Goal: Information Seeking & Learning: Check status

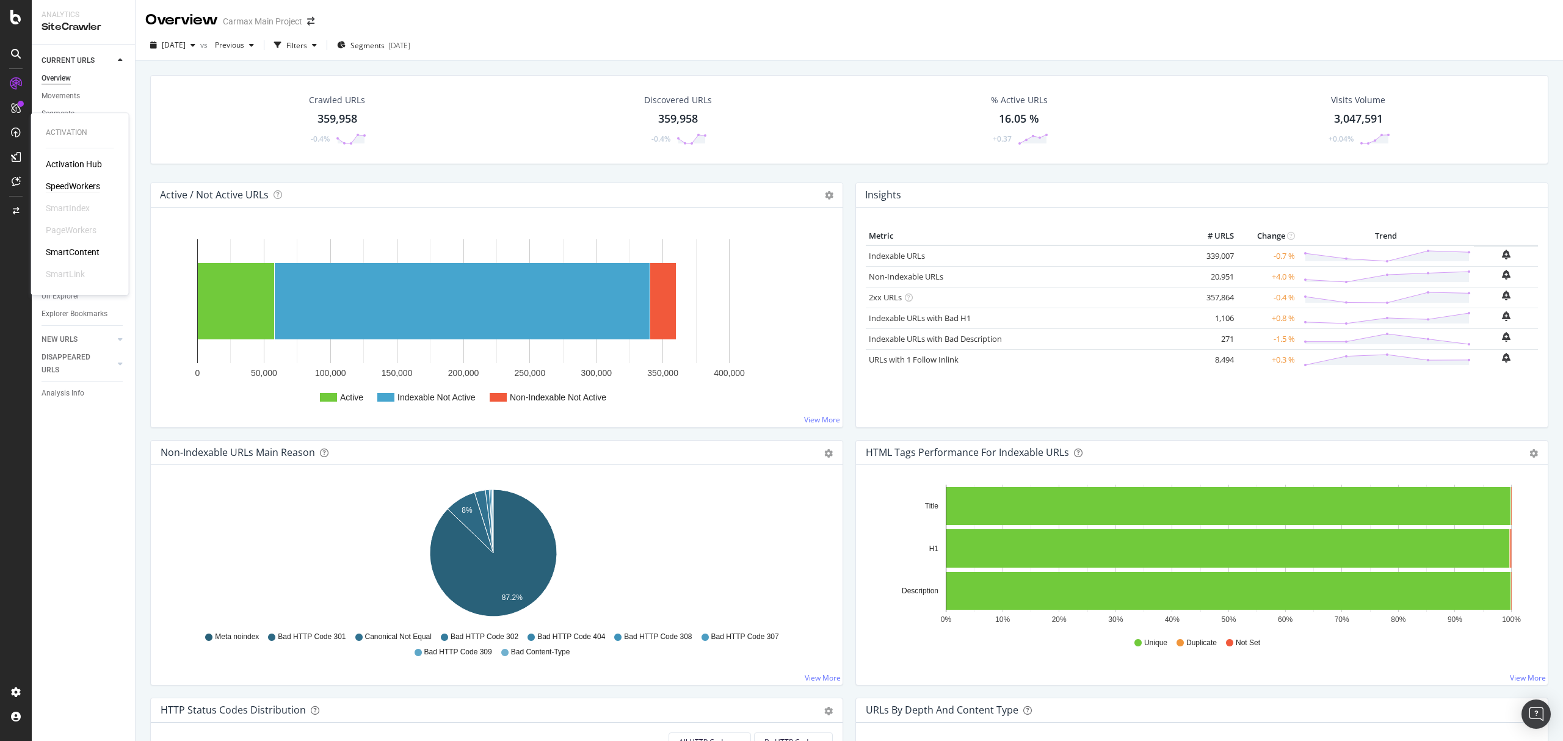
click at [63, 184] on div "SpeedWorkers" at bounding box center [73, 186] width 54 height 12
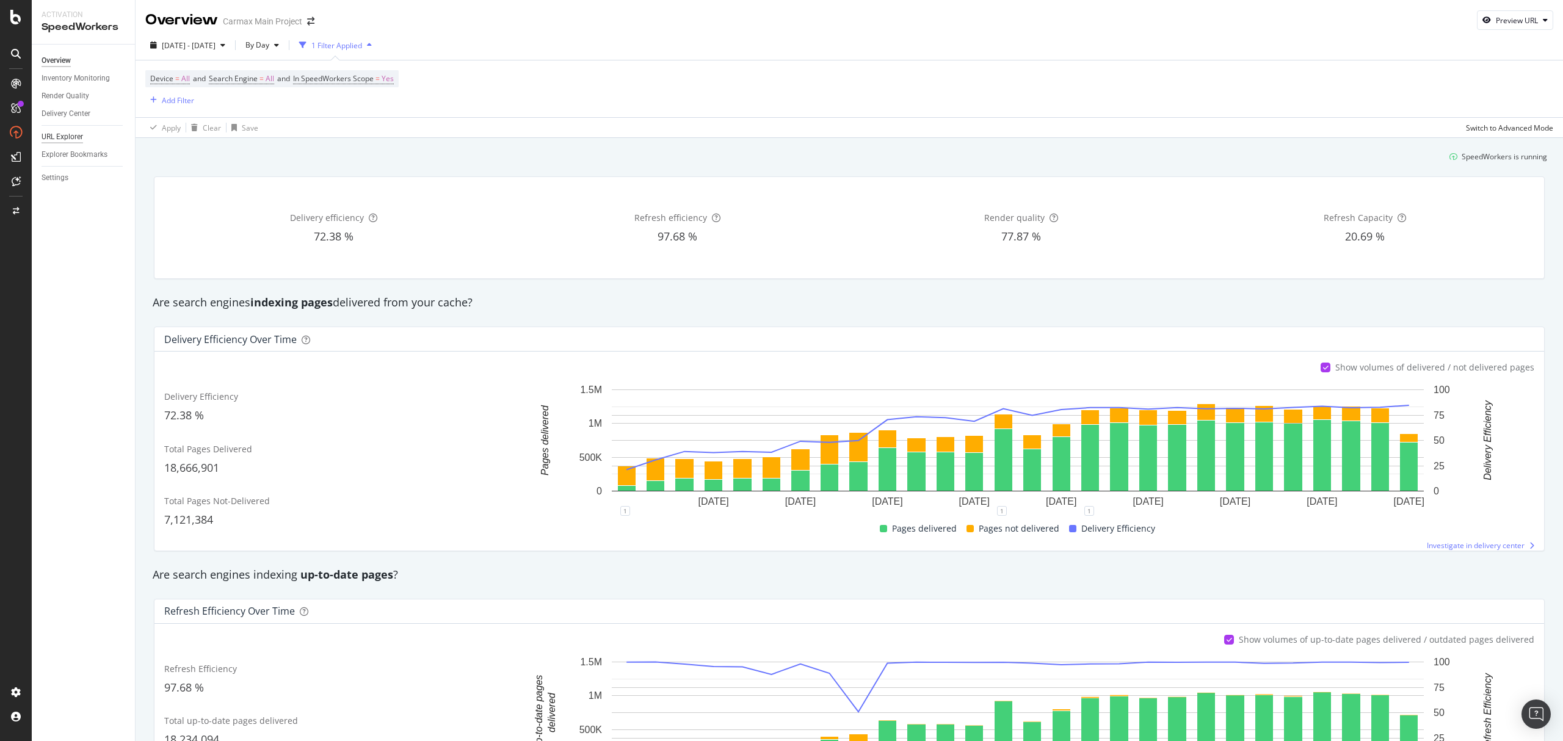
click at [66, 137] on div "URL Explorer" at bounding box center [63, 137] width 42 height 13
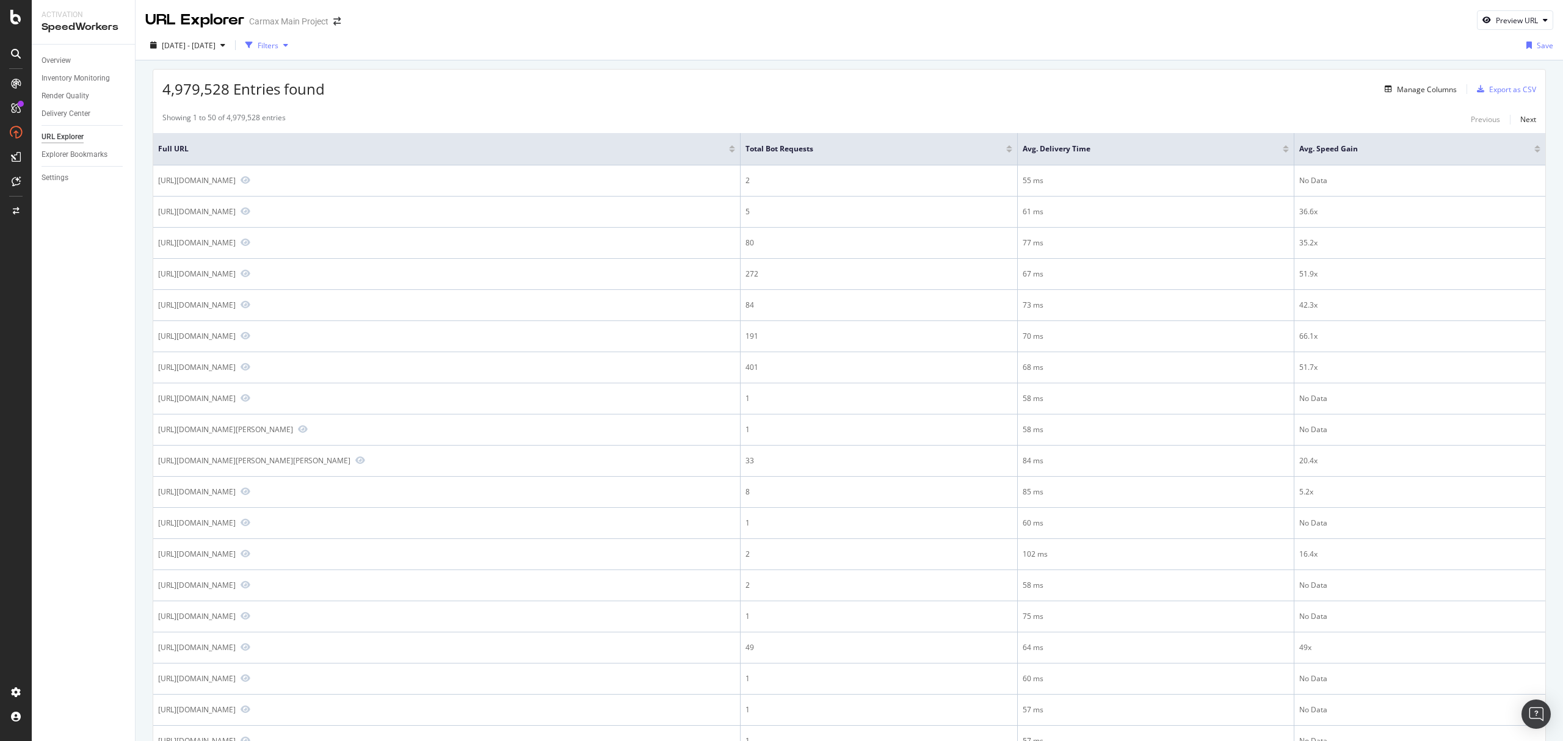
click at [258, 47] on div "button" at bounding box center [248, 45] width 17 height 17
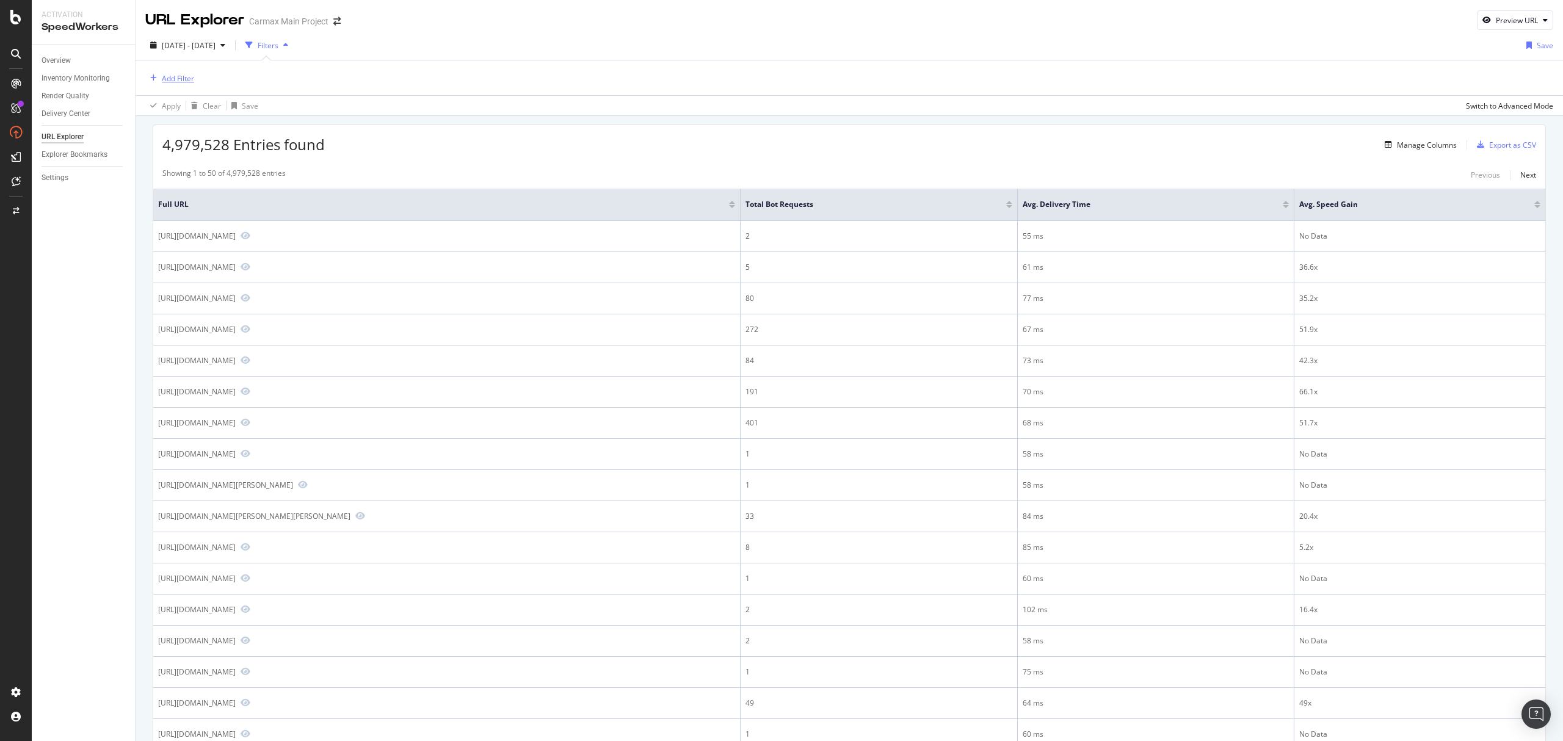
click at [184, 81] on div "Add Filter" at bounding box center [178, 78] width 32 height 10
click at [192, 157] on div "URL Scheme" at bounding box center [253, 164] width 209 height 17
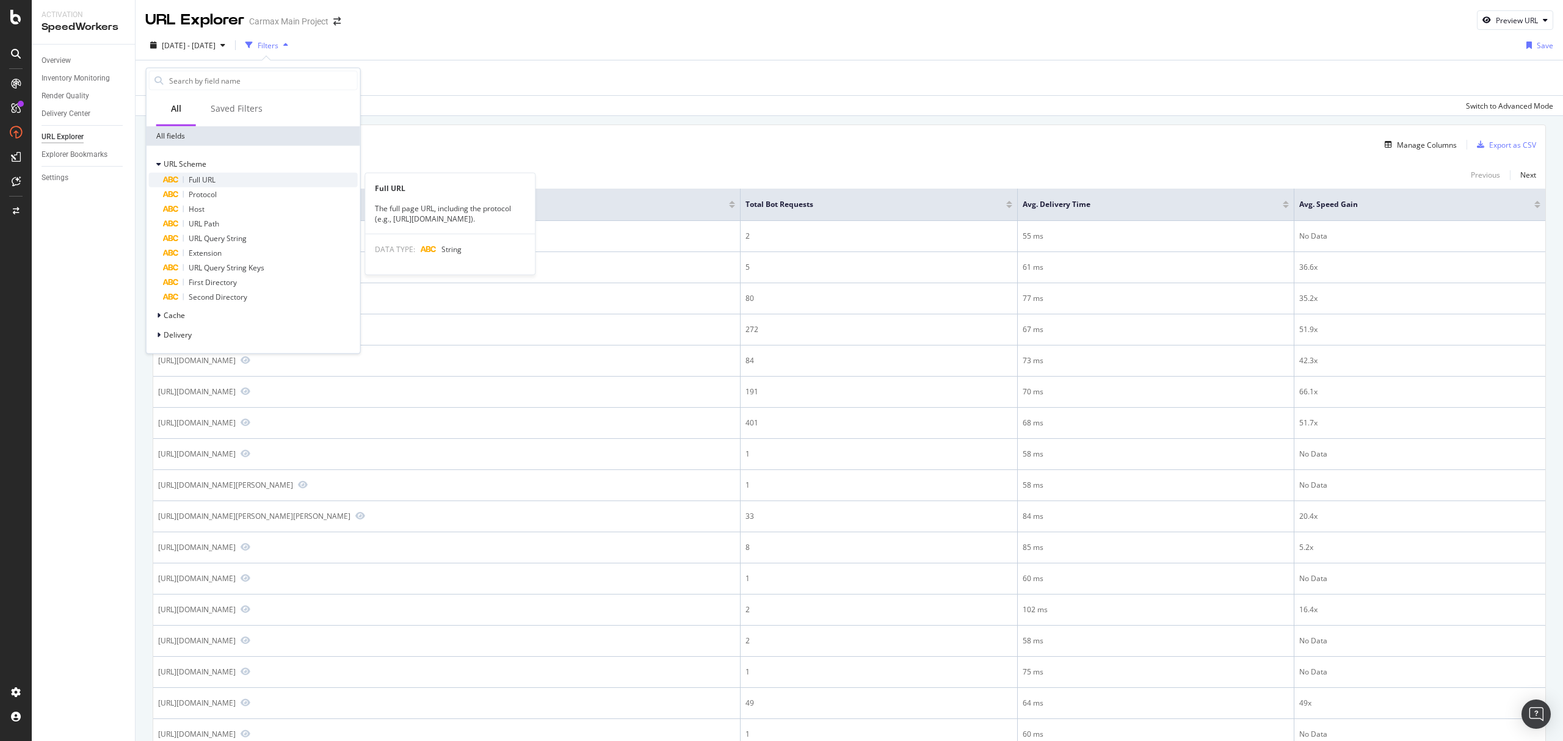
click at [189, 175] on span "Full URL" at bounding box center [202, 180] width 27 height 10
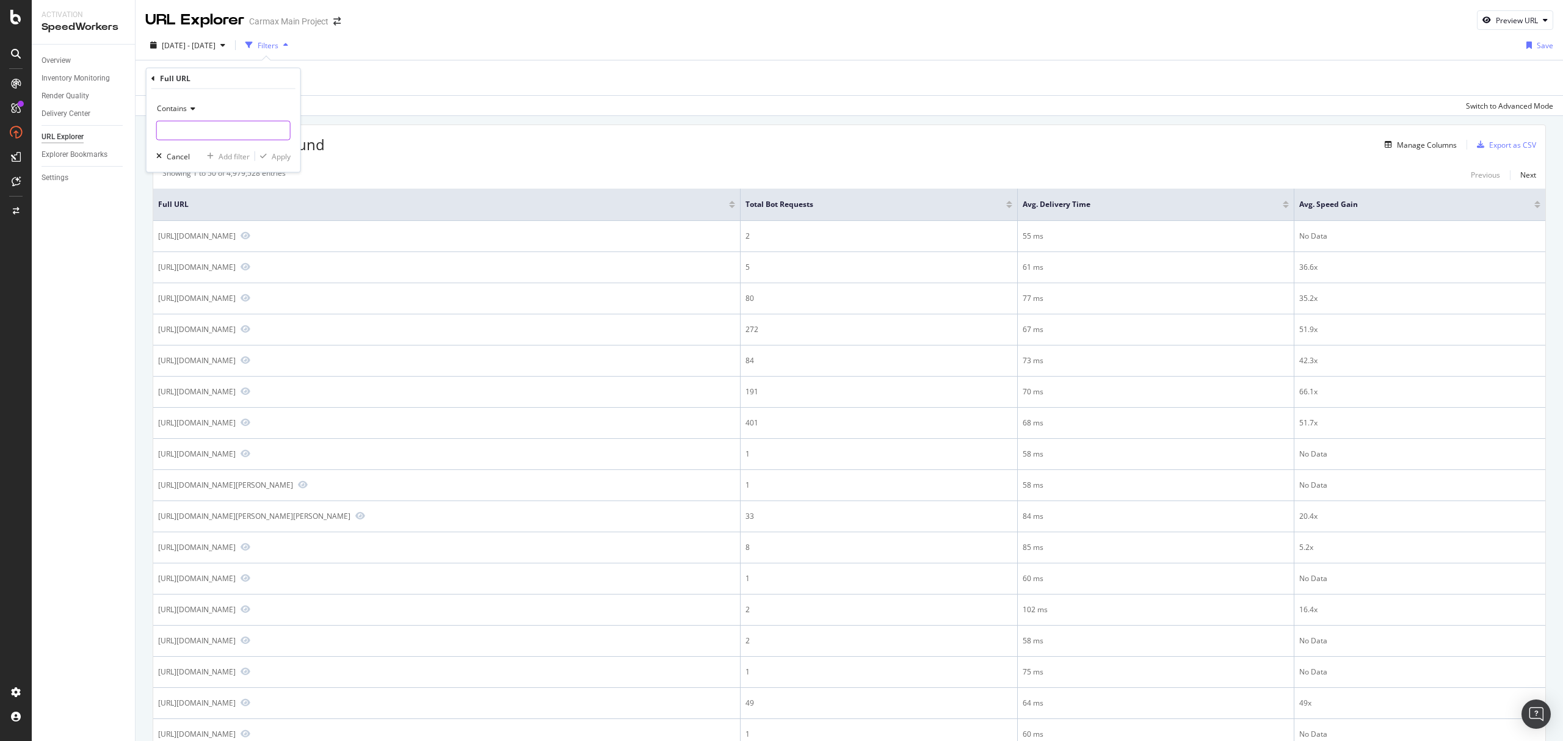
click at [196, 139] on input "text" at bounding box center [223, 131] width 133 height 20
paste input "https://www.carmax.com/cars/honda/accord/green"
type input "https://www.carmax.com/cars/honda/accord/green"
click at [184, 108] on span "Contains" at bounding box center [172, 108] width 30 height 10
click at [188, 134] on span "Equal to" at bounding box center [175, 133] width 27 height 10
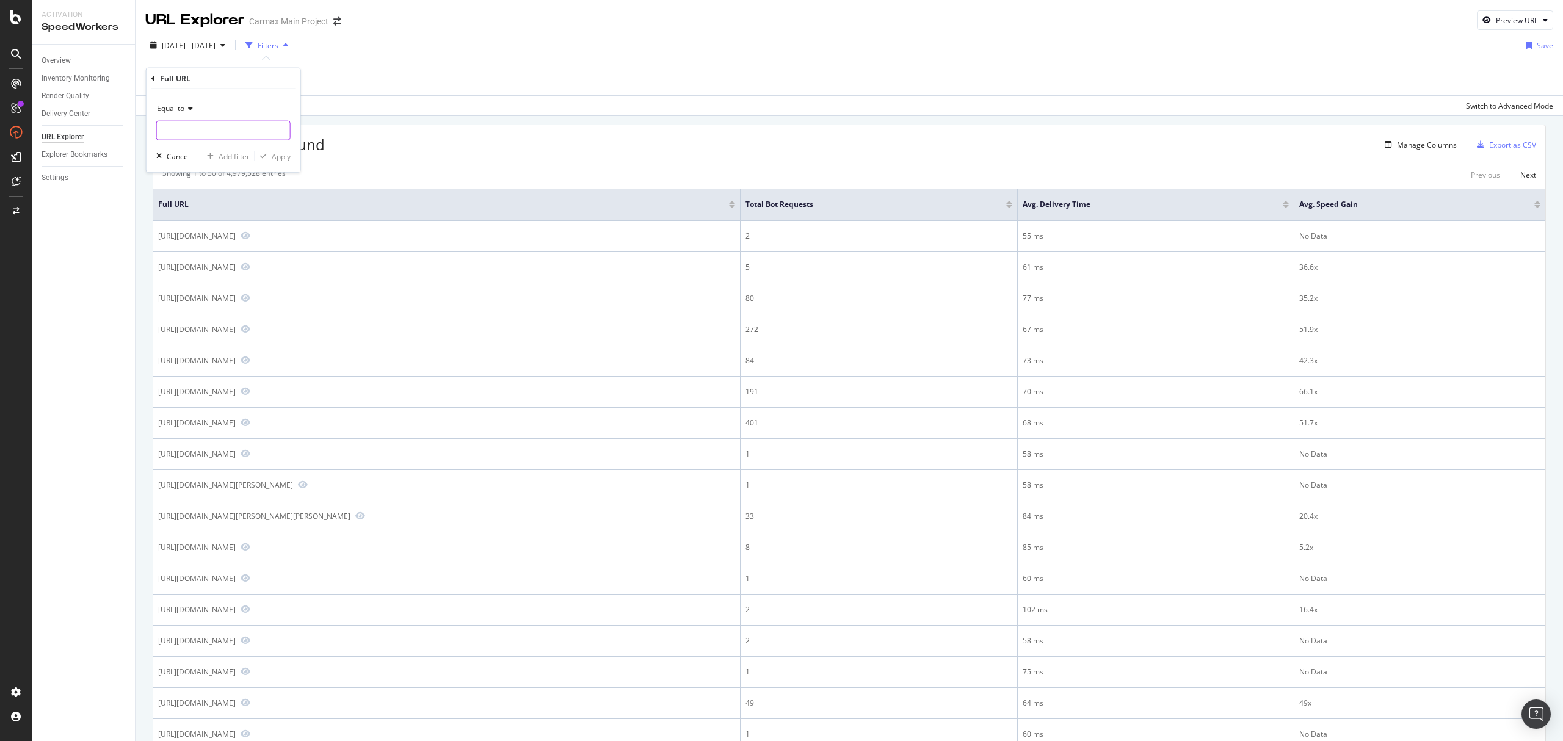
click at [245, 133] on input "text" at bounding box center [223, 131] width 133 height 20
paste input "https://www.carmax.com/cars/honda/accord/green"
type input "https://www.carmax.com/cars/honda/accord/green"
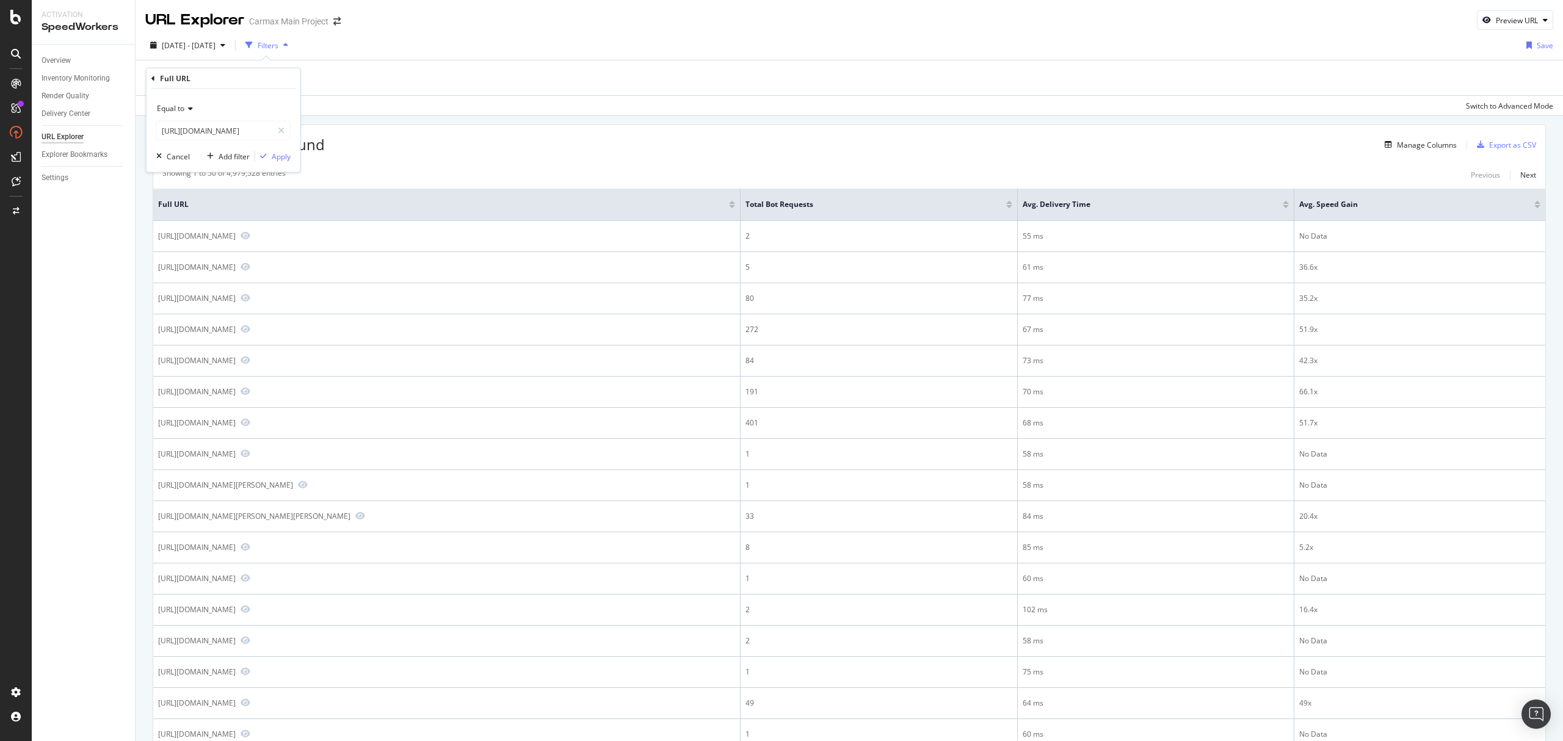
click at [272, 98] on div "Equal to https://www.carmax.com/cars/honda/accord/green https://www.carmax.com/…" at bounding box center [223, 130] width 154 height 83
click at [273, 156] on div "Apply" at bounding box center [281, 156] width 19 height 10
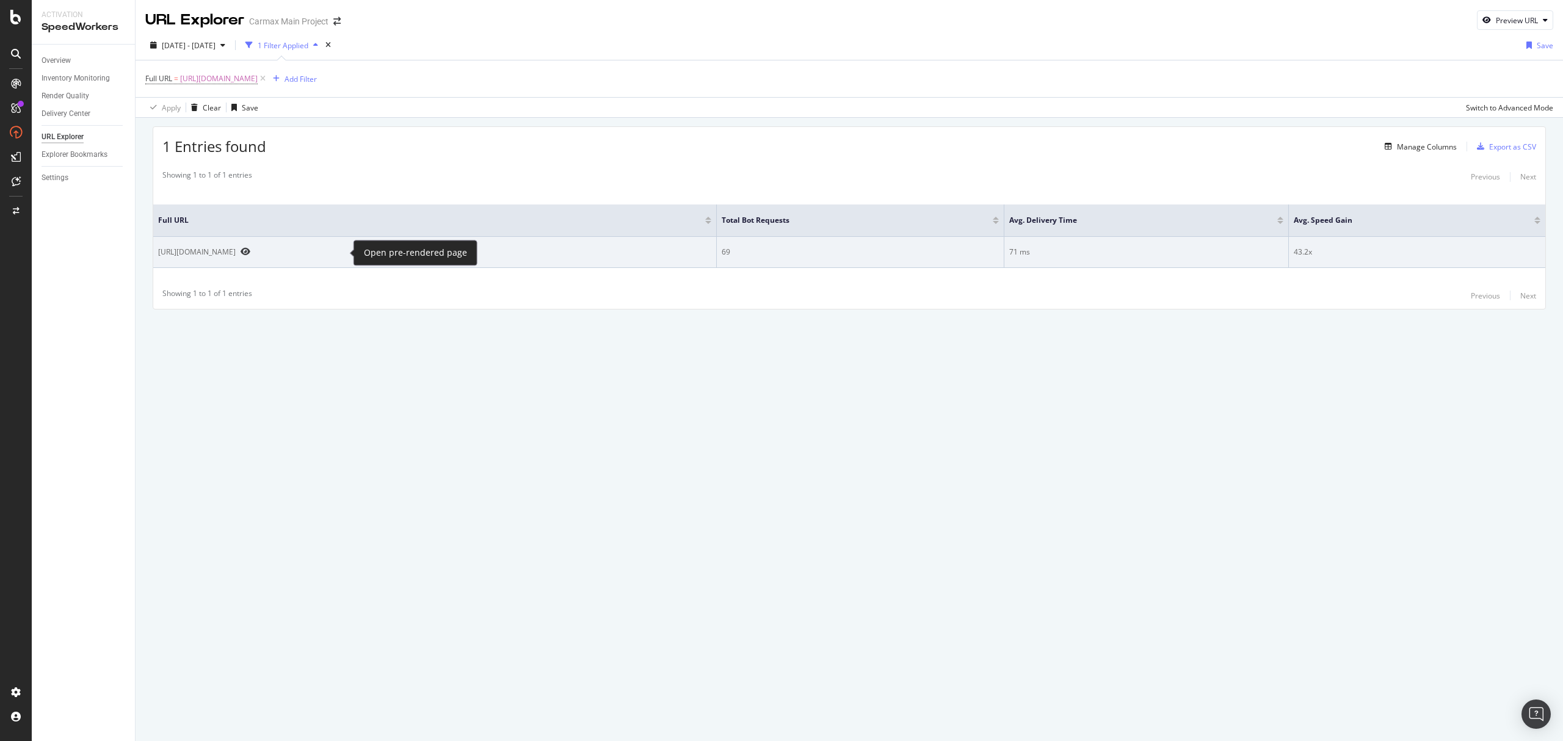
click at [250, 252] on icon "Preview https://www.carmax.com/cars/honda/accord/green" at bounding box center [245, 251] width 10 height 9
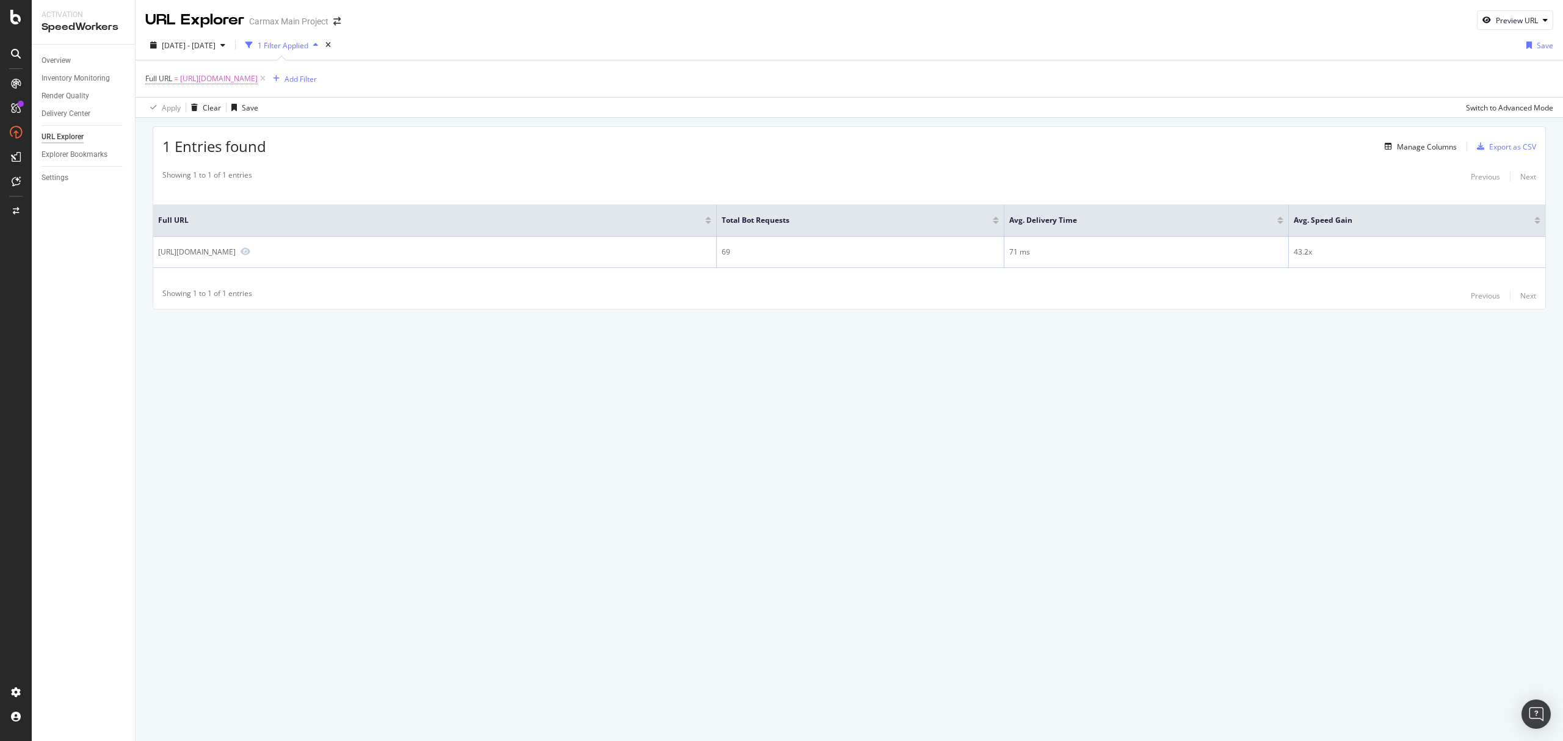
click at [215, 78] on span "https://www.carmax.com/cars/honda/accord/green" at bounding box center [219, 78] width 78 height 17
click at [220, 127] on input "https://www.carmax.com/cars/honda/accord/green" at bounding box center [214, 131] width 115 height 20
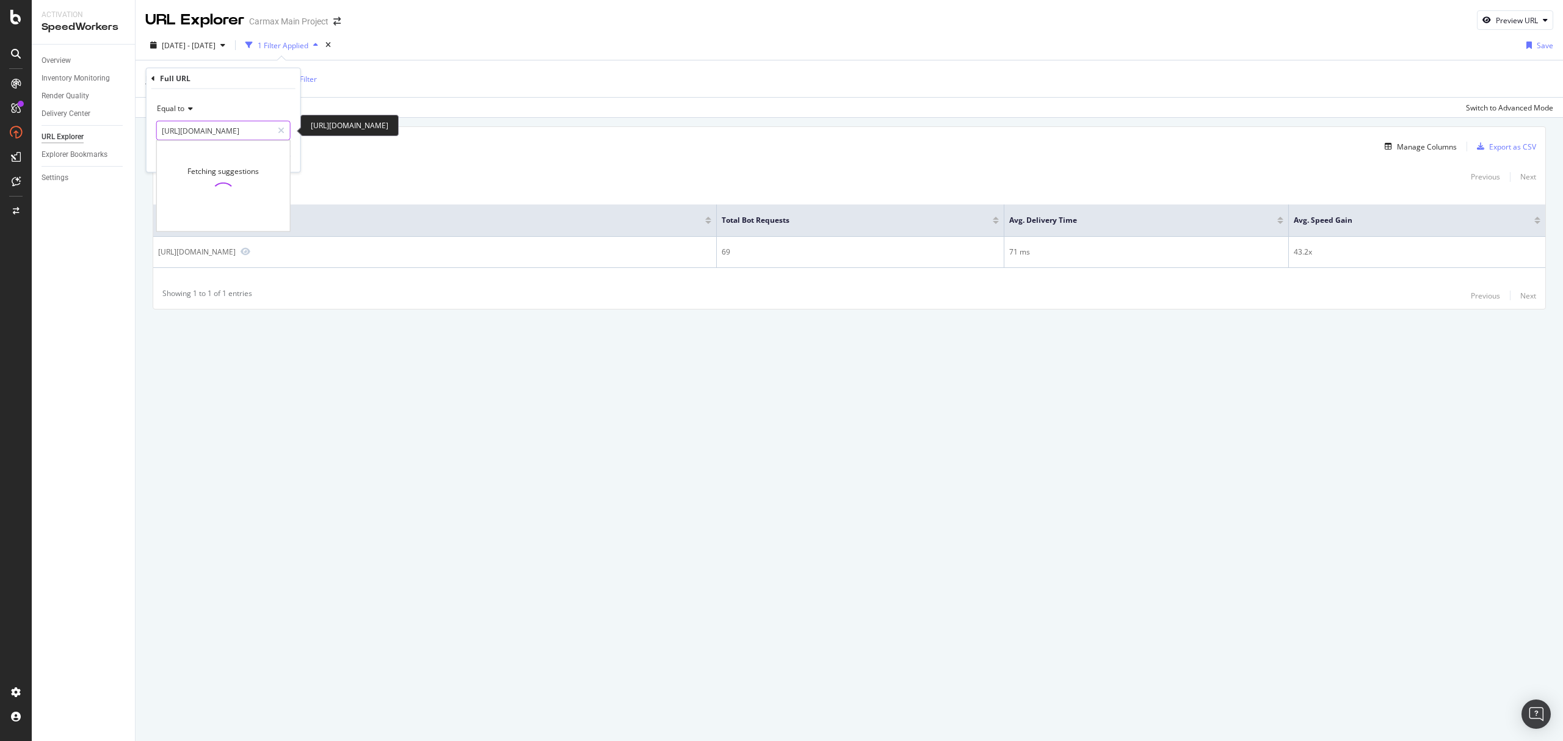
paste input "ford/transit-150"
type input "https://www.carmax.com/cars/ford/transit-150"
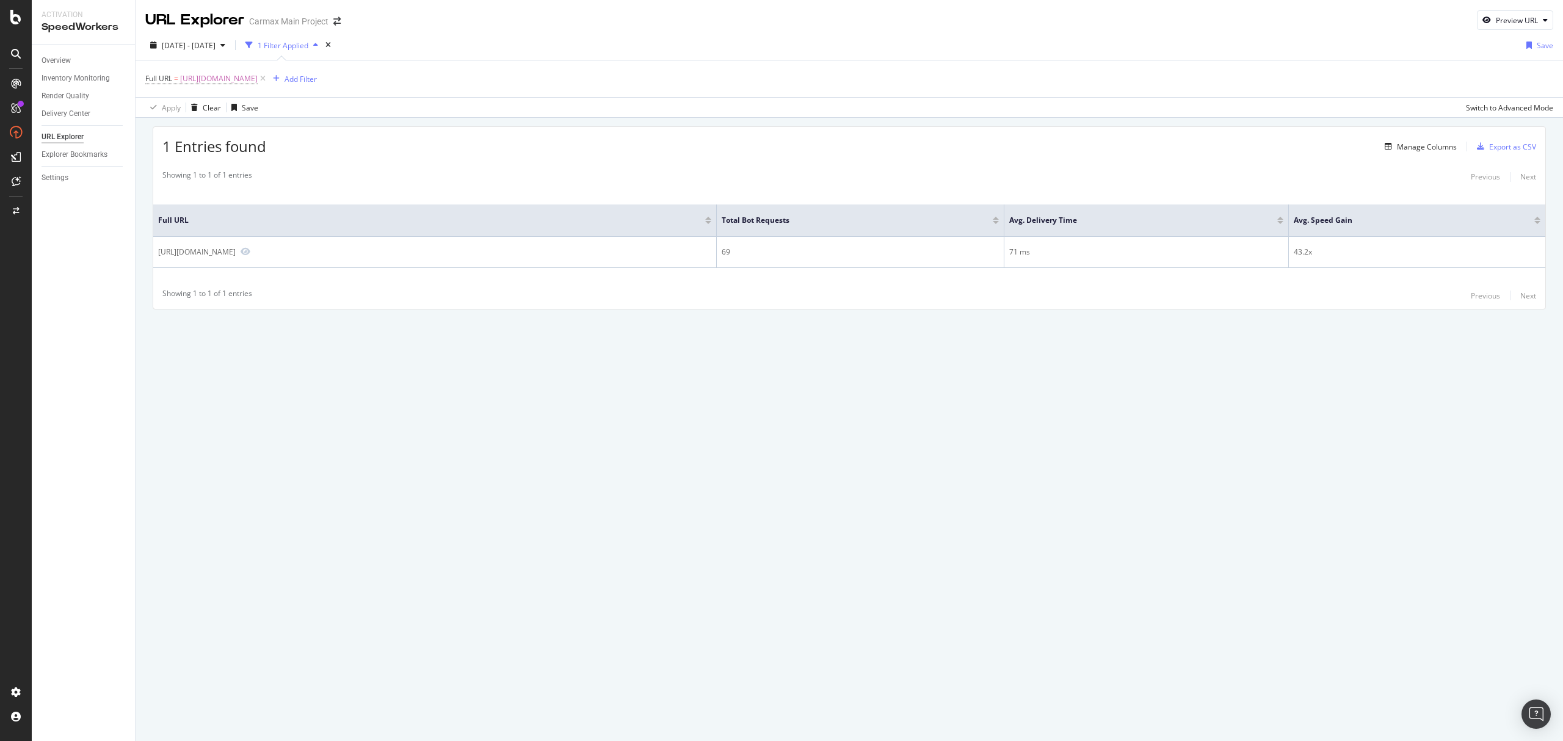
click at [366, 173] on div "Showing 1 to 1 of 1 entries Previous Next" at bounding box center [849, 177] width 1392 height 15
click at [255, 85] on span "https://www.carmax.com/cars/honda/accord/green" at bounding box center [219, 78] width 78 height 17
click at [245, 125] on input "https://www.carmax.com/cars/honda/accord/green" at bounding box center [214, 131] width 115 height 20
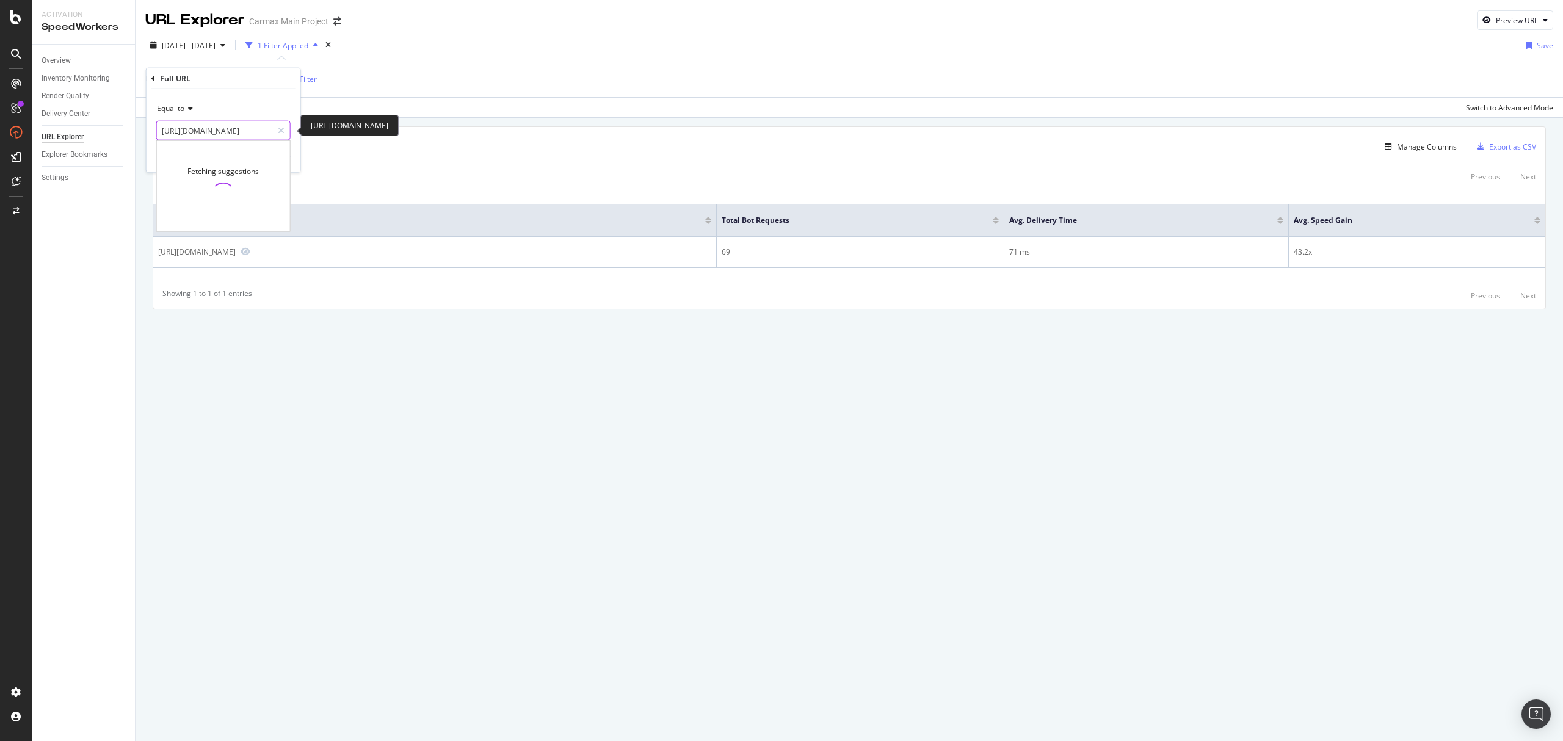
paste input "ford/transit-150"
type input "https://www.carmax.com/cars/ford/transit-150"
click at [248, 100] on div "Equal to" at bounding box center [223, 109] width 134 height 20
click at [242, 95] on div "Equal to https://www.carmax.com/cars/ford/transit-150 https://www.carmax.com/ca…" at bounding box center [223, 130] width 154 height 83
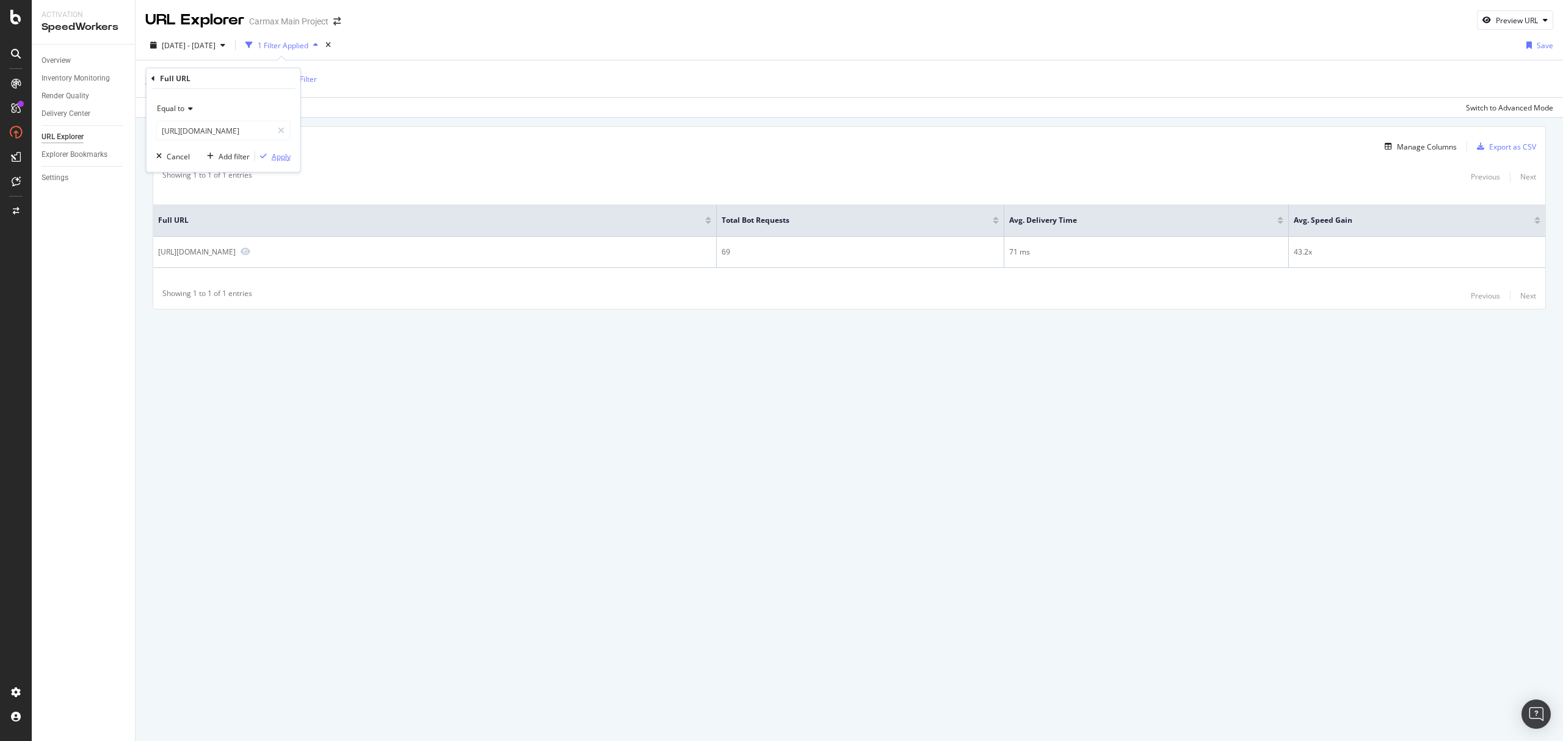
click at [274, 154] on div "Apply" at bounding box center [281, 156] width 19 height 10
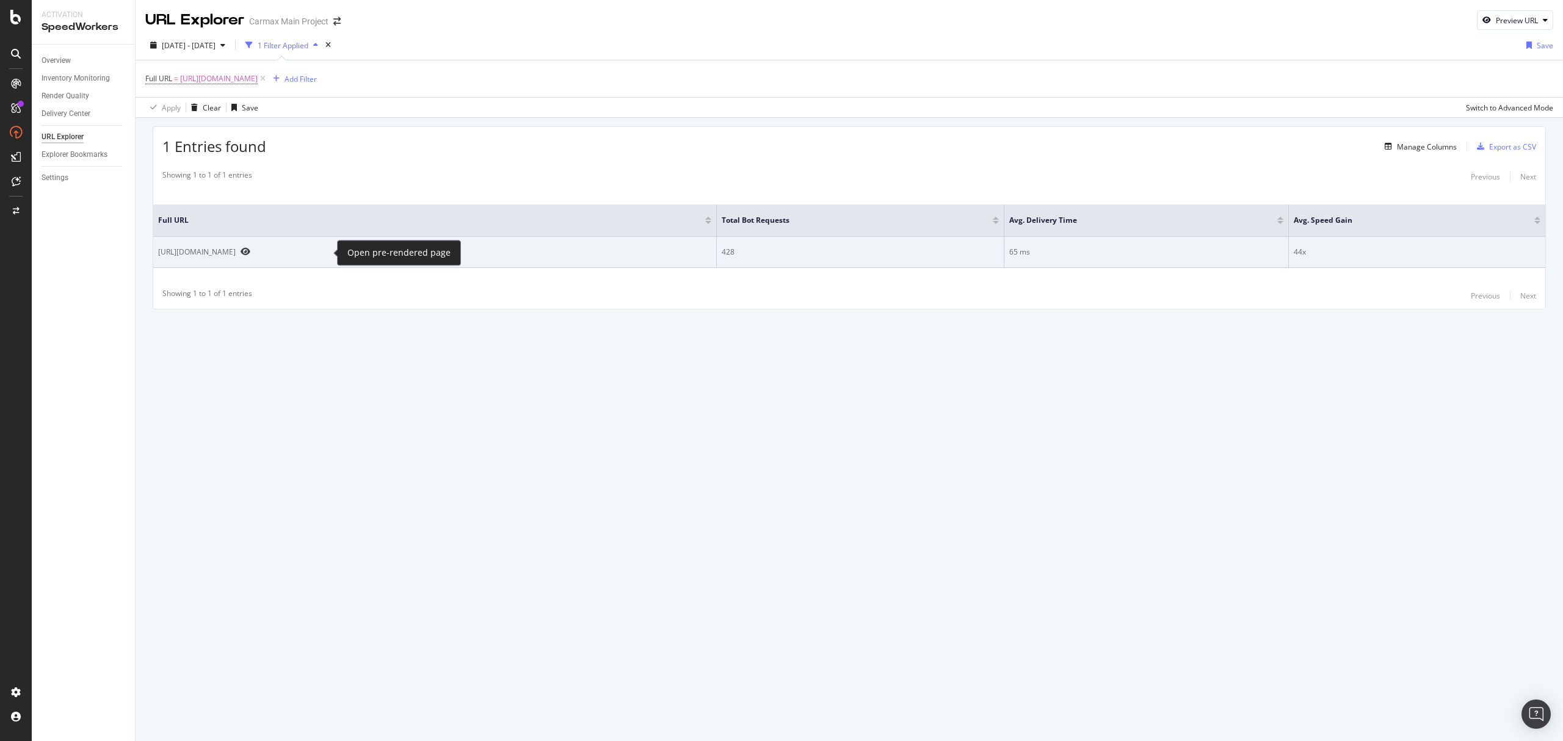
click at [250, 255] on icon "Preview https://www.carmax.com/cars/ford/transit-150" at bounding box center [245, 251] width 10 height 9
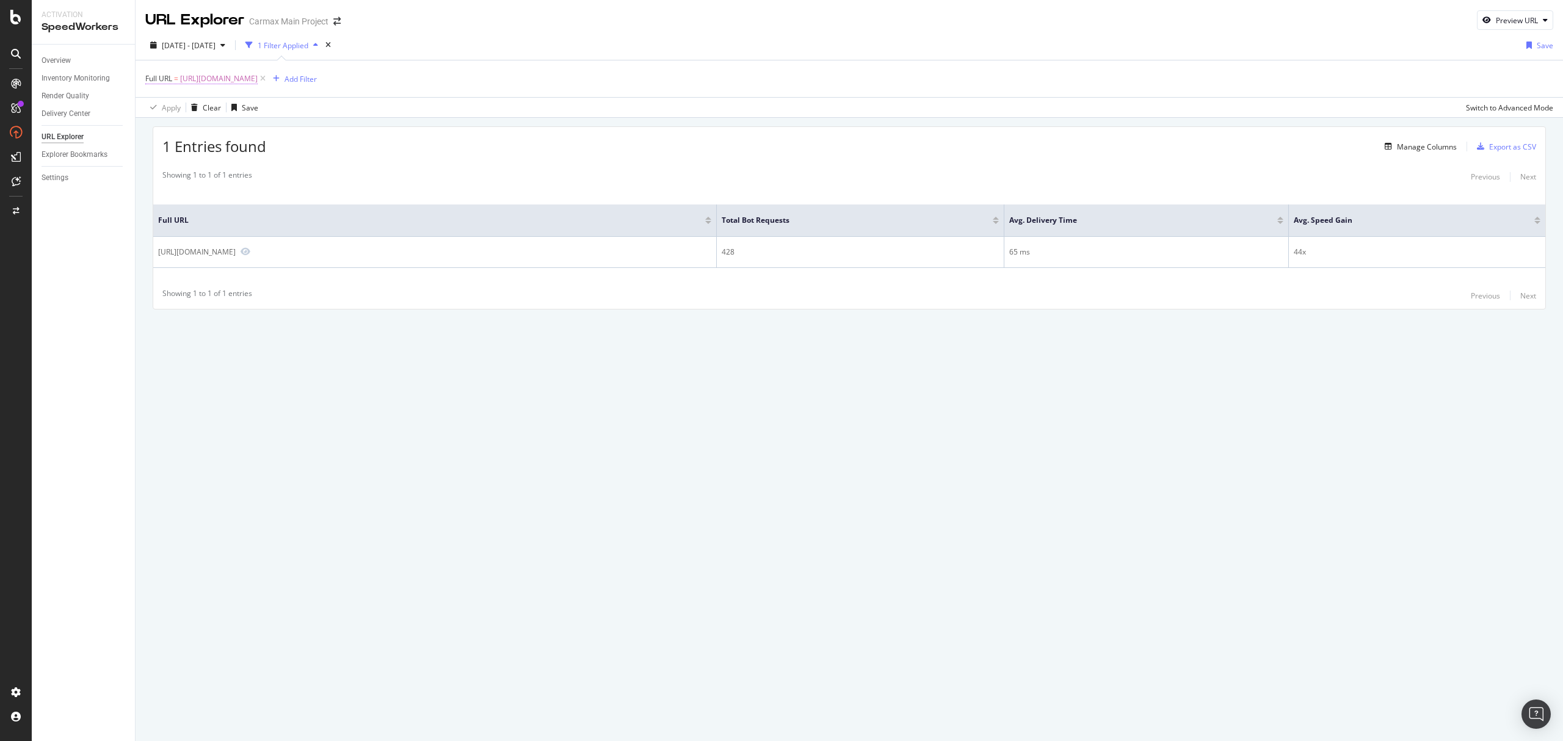
click at [258, 79] on span "https://www.carmax.com/cars/ford/transit-150" at bounding box center [219, 78] width 78 height 17
click at [228, 134] on input "https://www.carmax.com/cars/ford/transit-150" at bounding box center [214, 131] width 115 height 20
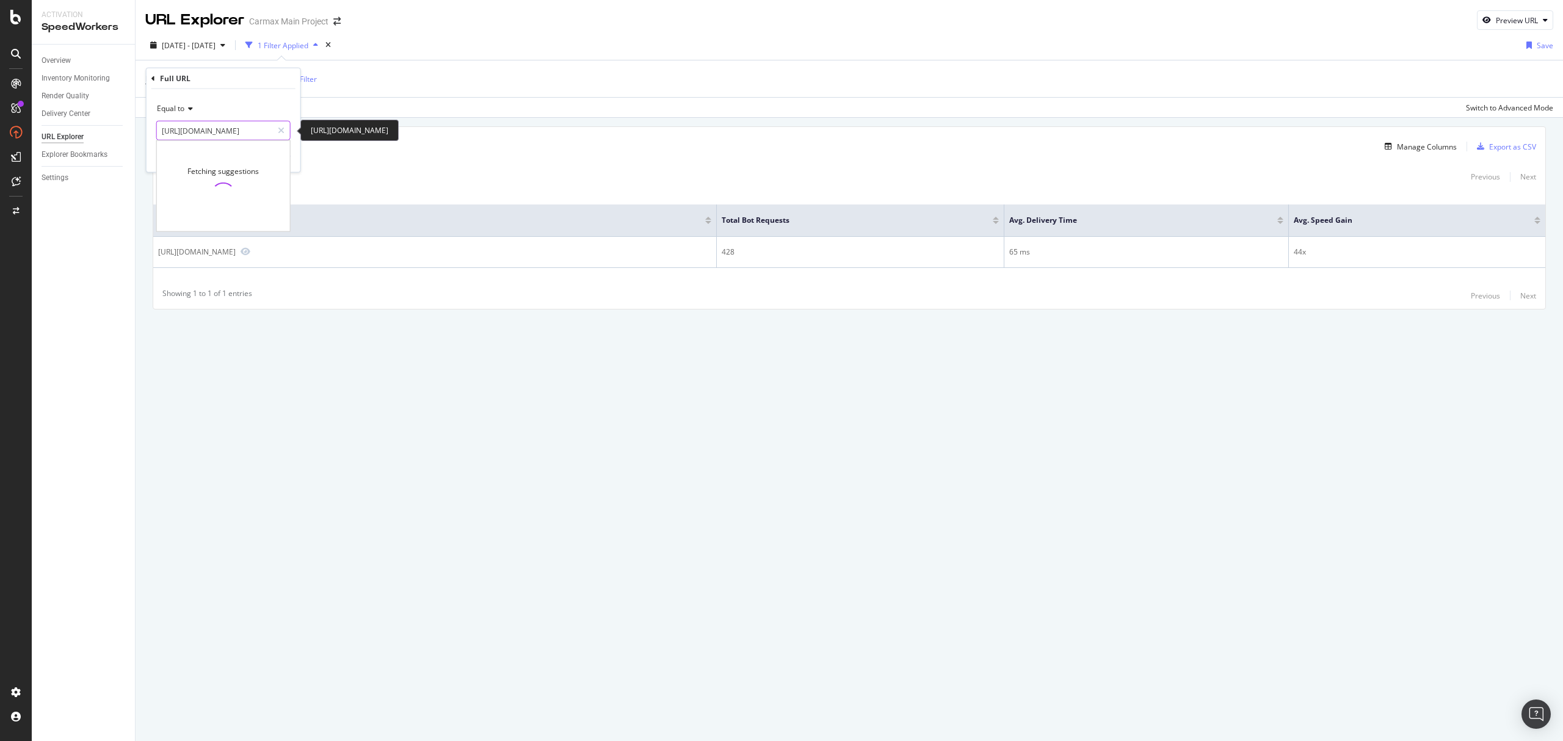
paste input "jaguar/i-pace"
type input "https://www.carmax.com/cars/jaguar/i-pace"
click at [270, 103] on div "Equal to" at bounding box center [223, 109] width 134 height 20
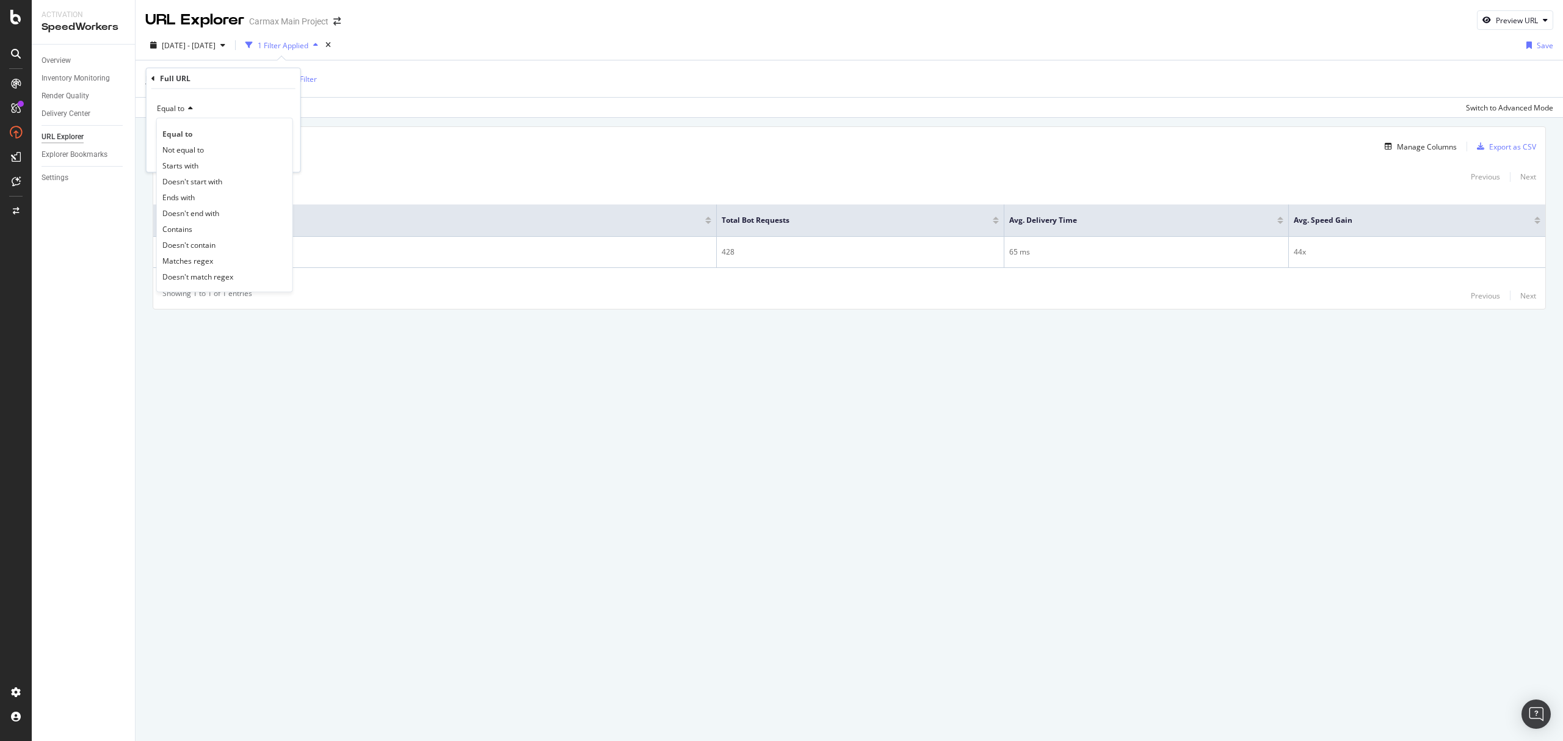
click at [254, 79] on div "Full URL" at bounding box center [223, 78] width 144 height 21
click at [278, 153] on div "Apply" at bounding box center [281, 156] width 19 height 10
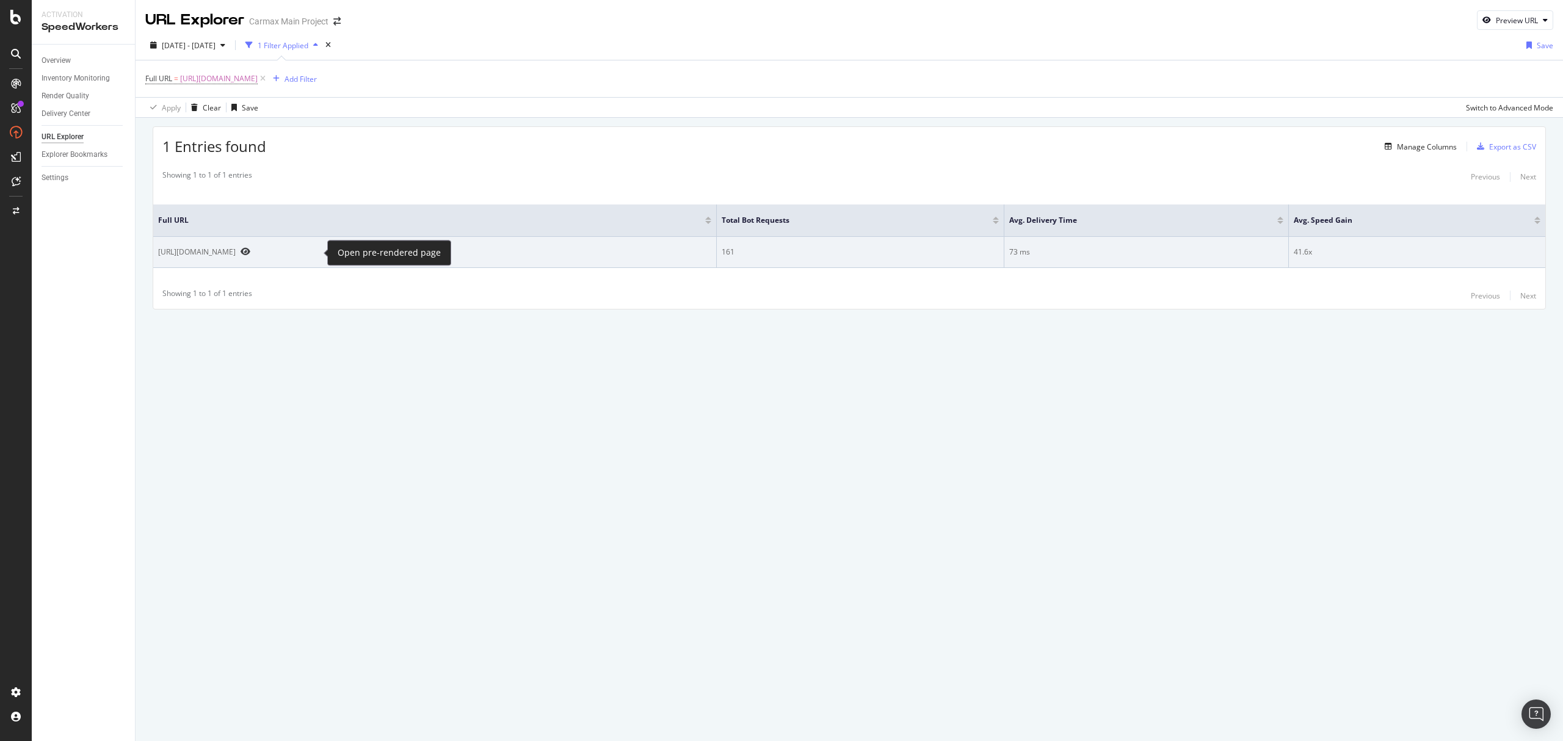
click at [250, 251] on icon "Preview https://www.carmax.com/cars/jaguar/i-pace" at bounding box center [245, 251] width 10 height 9
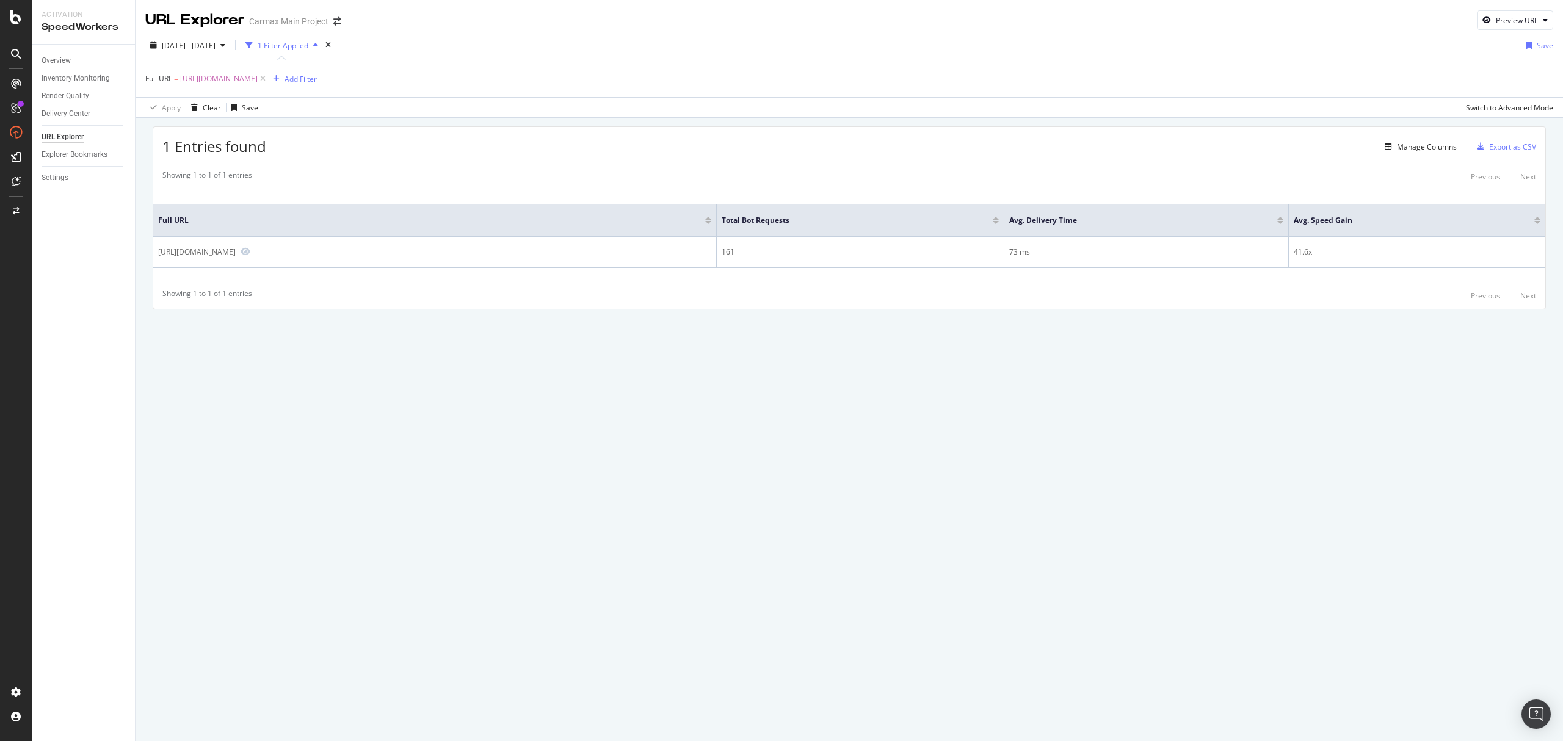
click at [258, 79] on span "https://www.carmax.com/cars/jaguar/i-pace" at bounding box center [219, 78] width 78 height 17
click at [257, 129] on input "https://www.carmax.com/cars/jaguar/i-pace" at bounding box center [214, 131] width 115 height 20
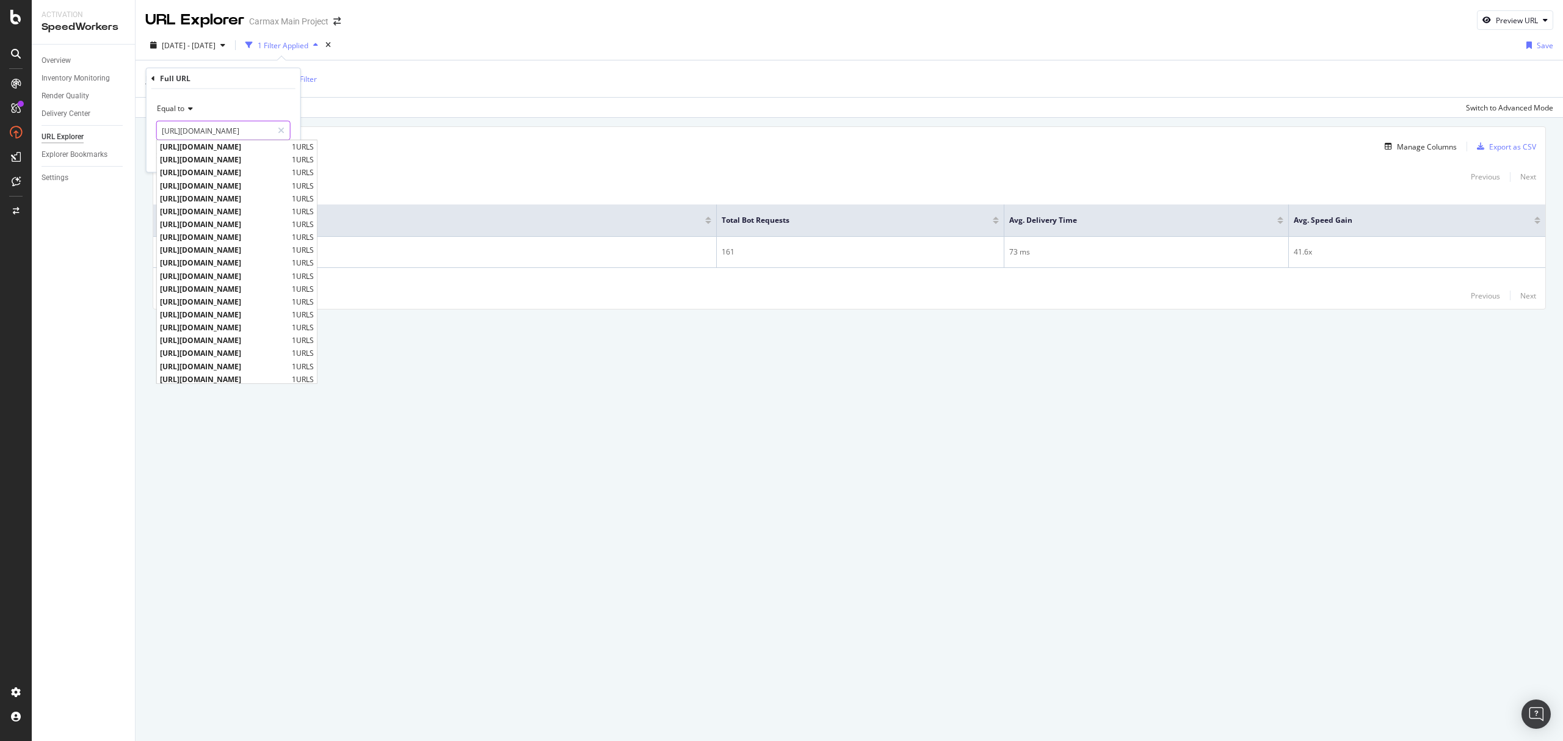
scroll to position [0, 22]
type input "[URL][DOMAIN_NAME]"
click at [289, 115] on div "Equal to" at bounding box center [223, 109] width 134 height 20
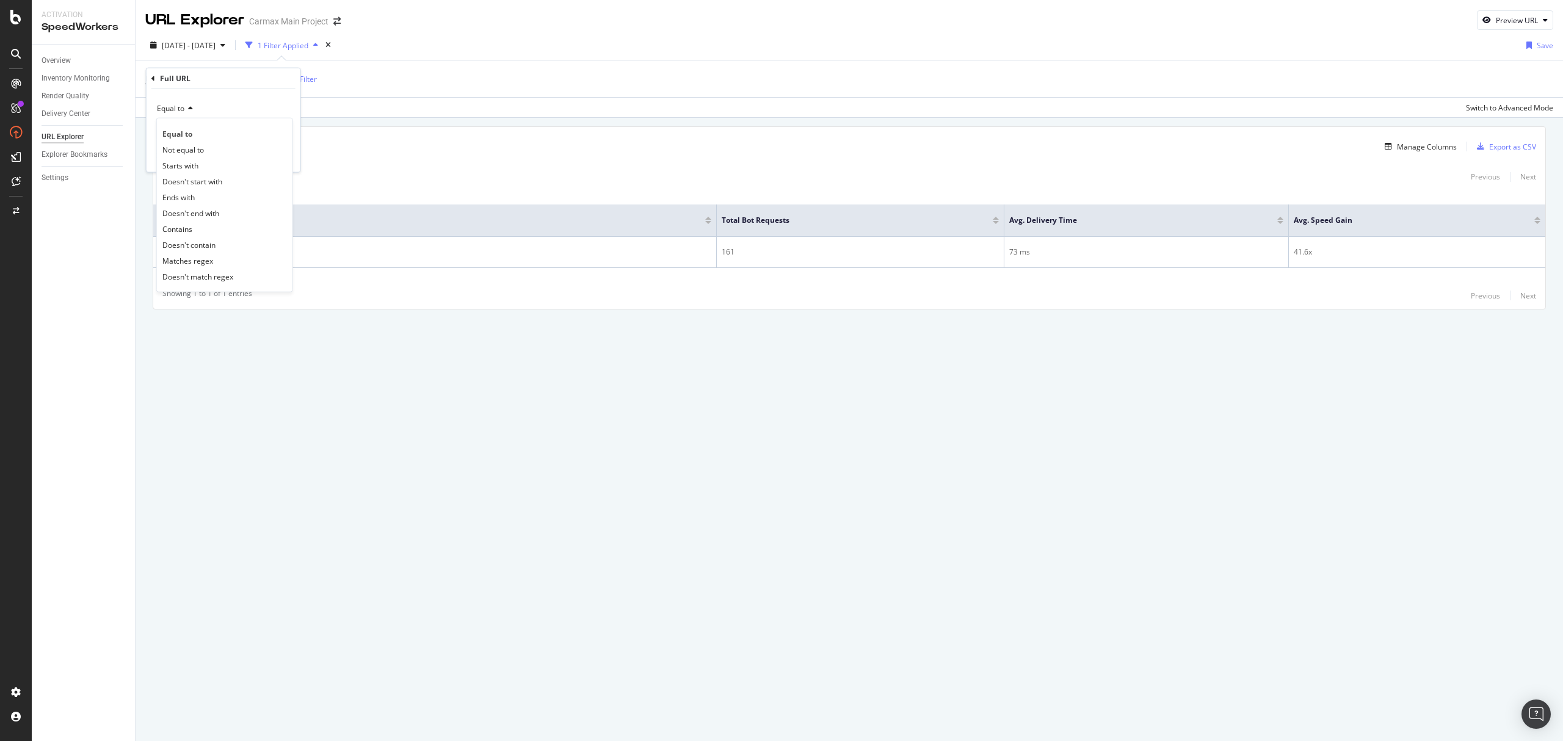
click at [291, 105] on div "Equal to Equal to Not equal to Starts with Doesn't start with Ends with Doesn't…" at bounding box center [223, 130] width 154 height 83
click at [282, 154] on div "Apply" at bounding box center [281, 156] width 19 height 10
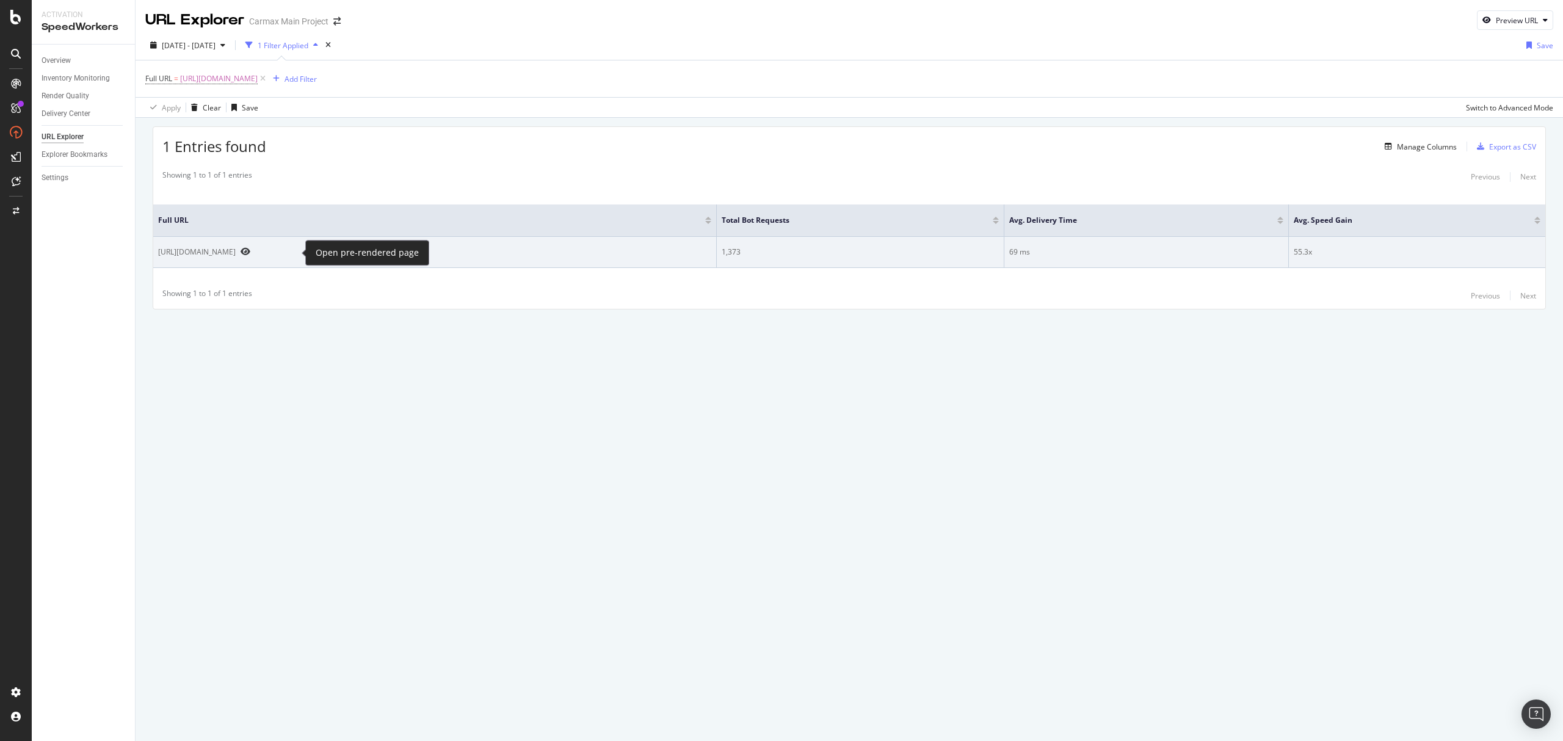
click at [250, 251] on icon "Preview https://www.carmax.com/cars/honda" at bounding box center [245, 251] width 10 height 9
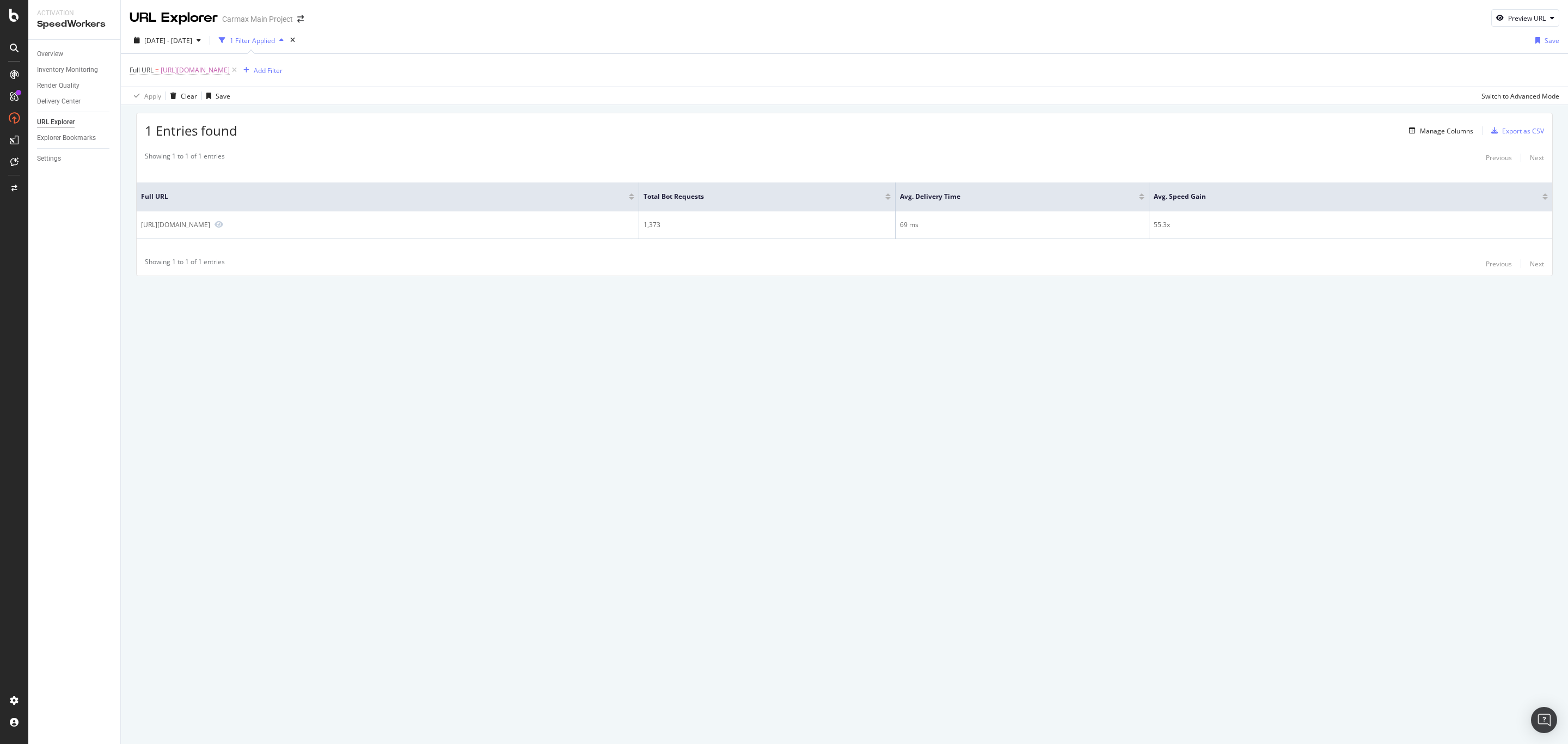
click at [188, 485] on div "URL Explorer Carmax Main Project Preview URL 2025 Jul. 24th - Aug. 20th 1 Filte…" at bounding box center [845, 372] width 1447 height 744
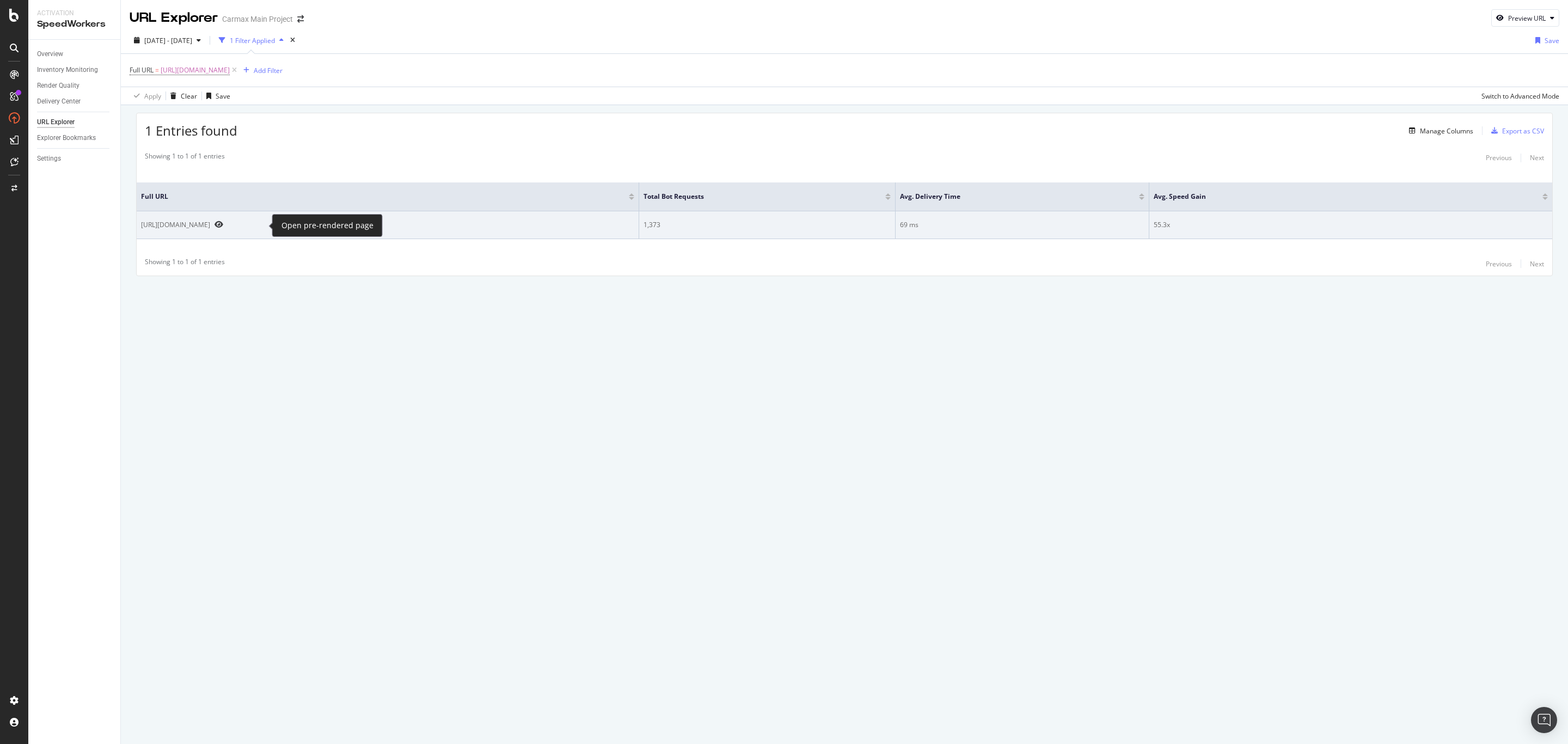
click at [223, 222] on icon "Preview https://www.carmax.com/cars/honda" at bounding box center [219, 224] width 9 height 8
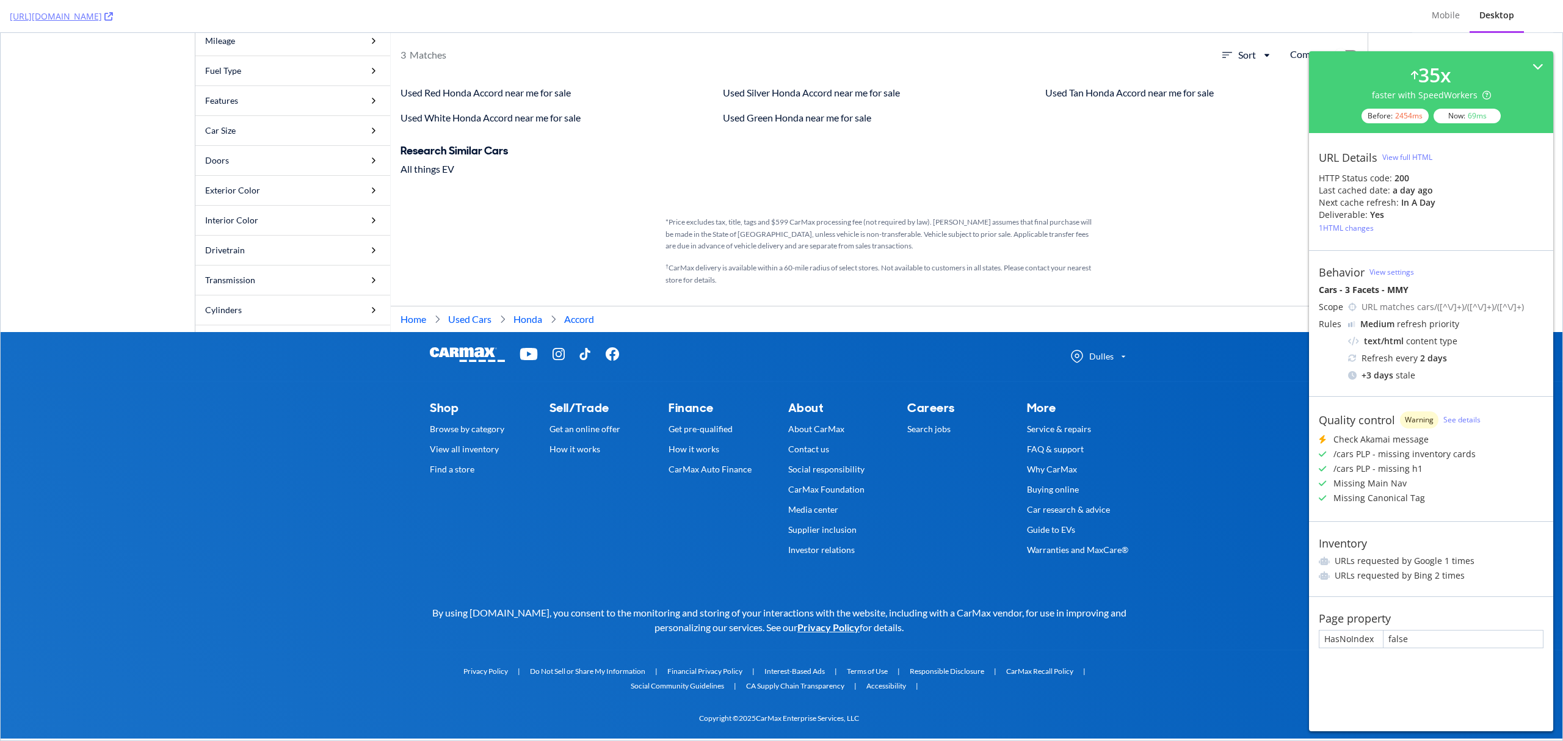
scroll to position [11235, 0]
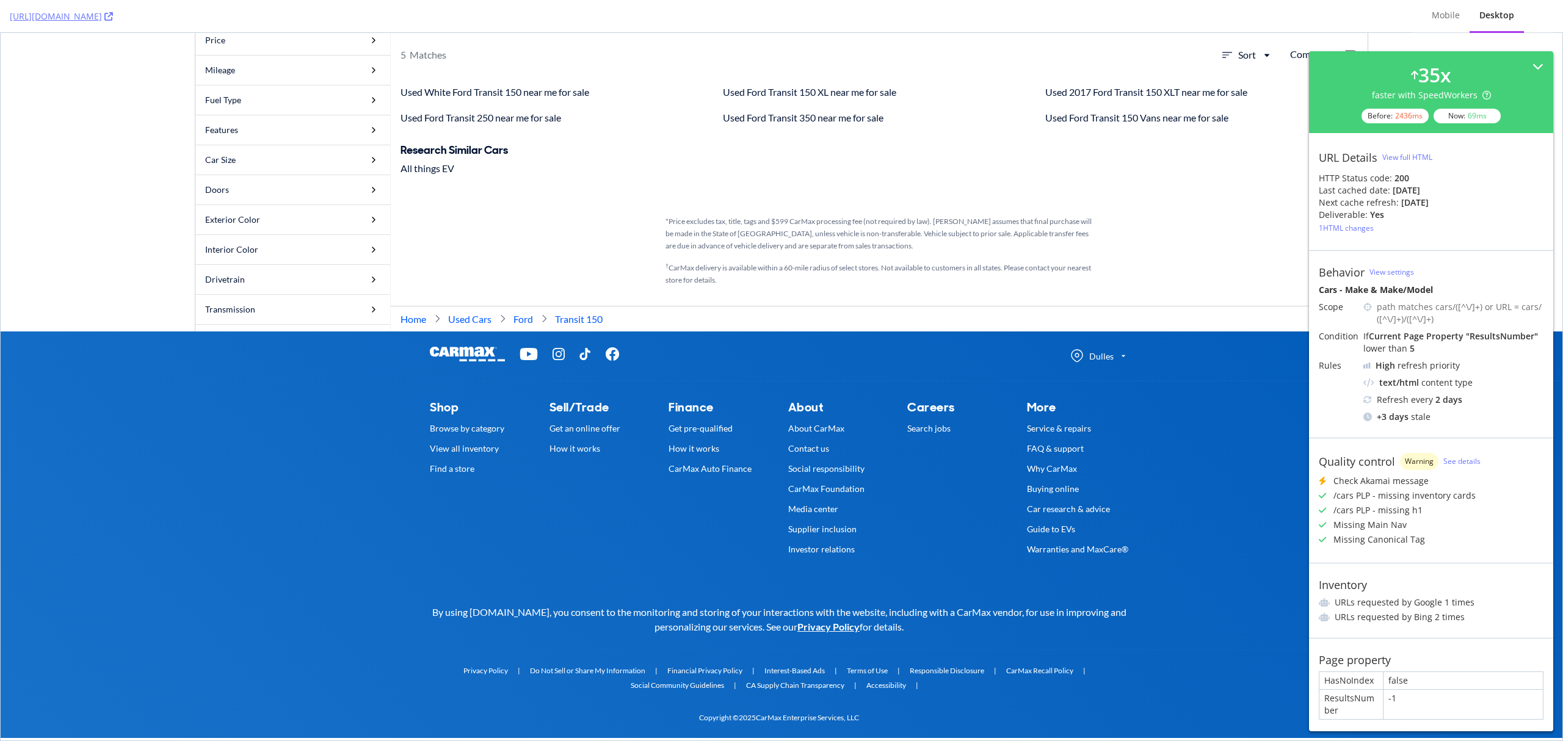
scroll to position [15286, 0]
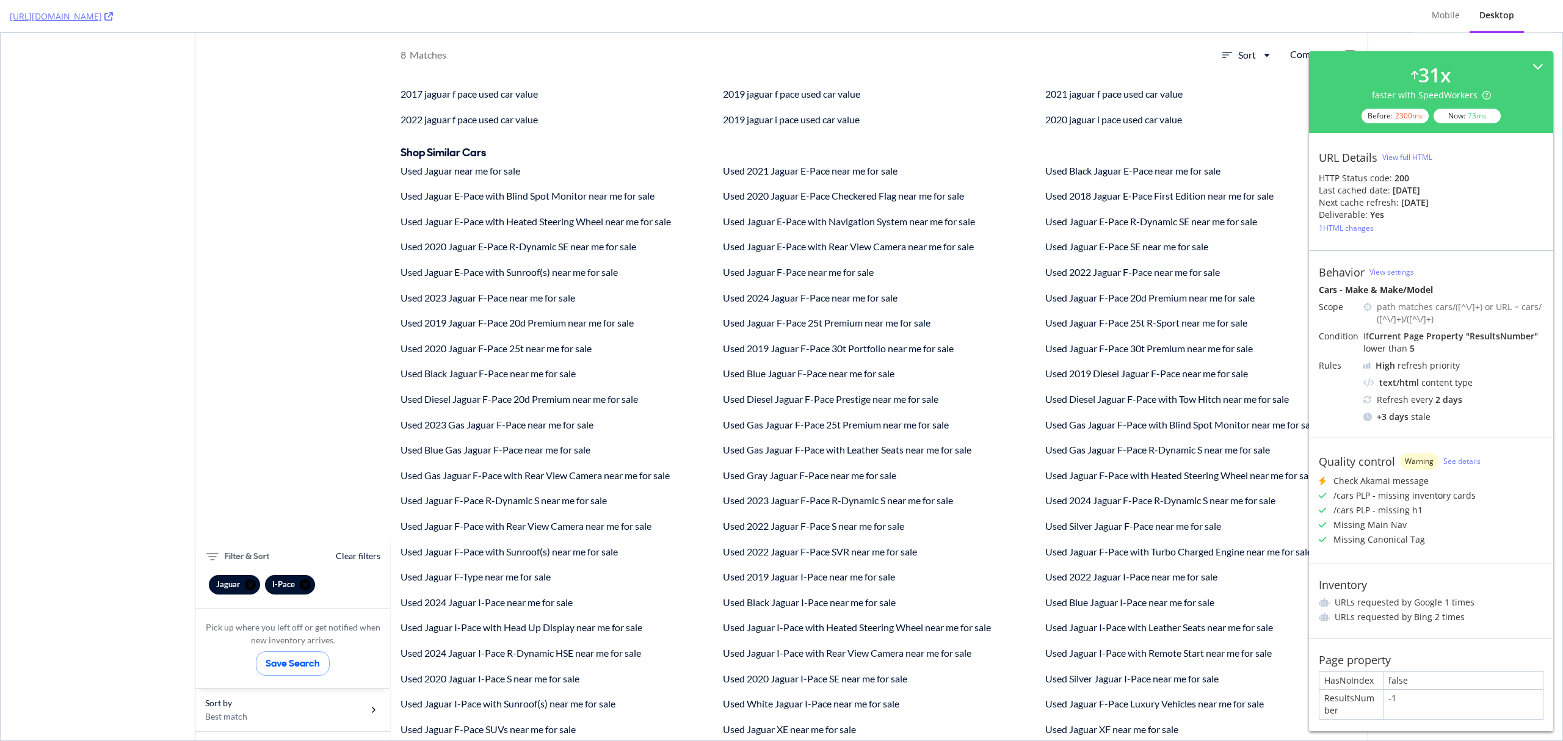
scroll to position [1627, 0]
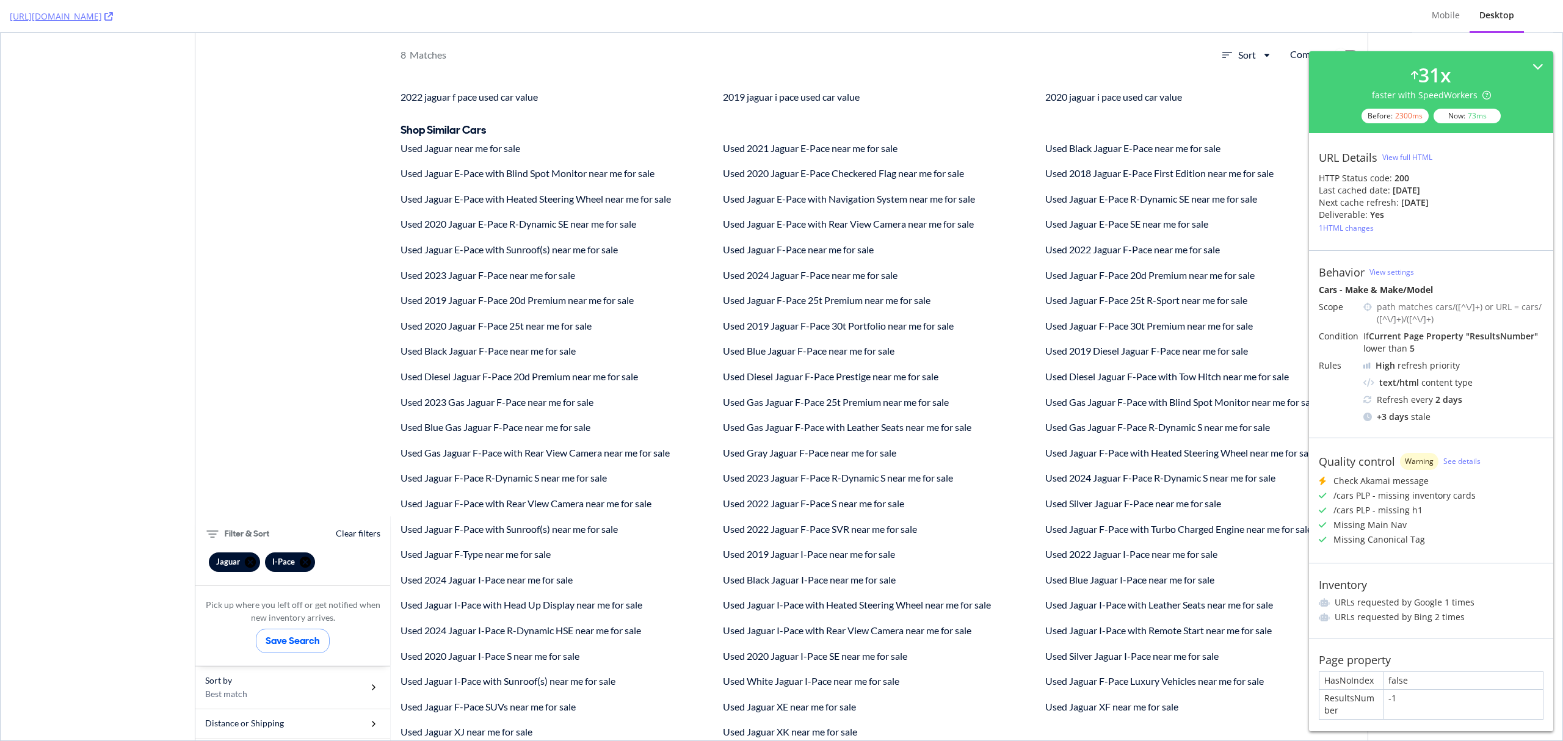
click at [1408, 153] on div "View full HTML" at bounding box center [1407, 157] width 50 height 10
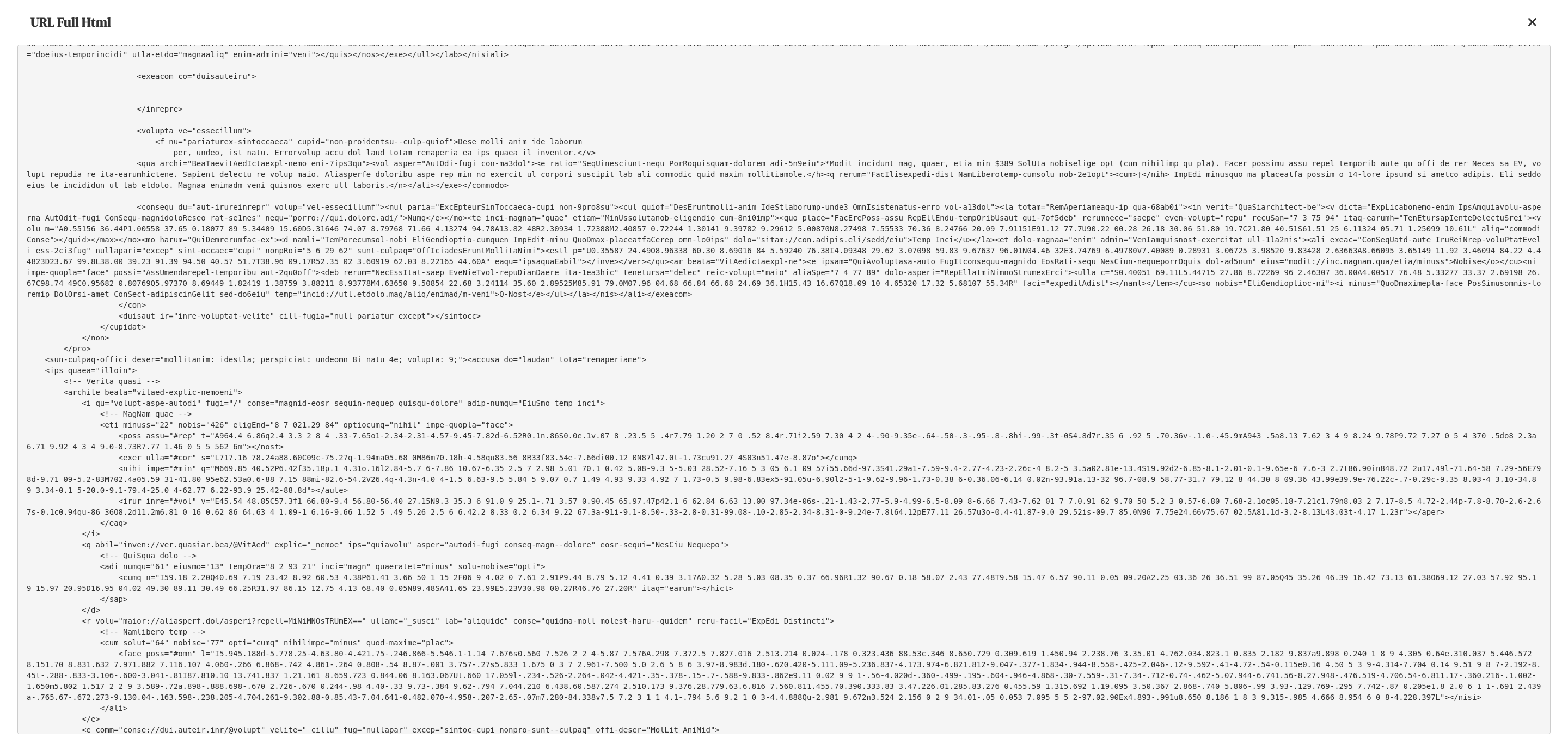
scroll to position [33359, 0]
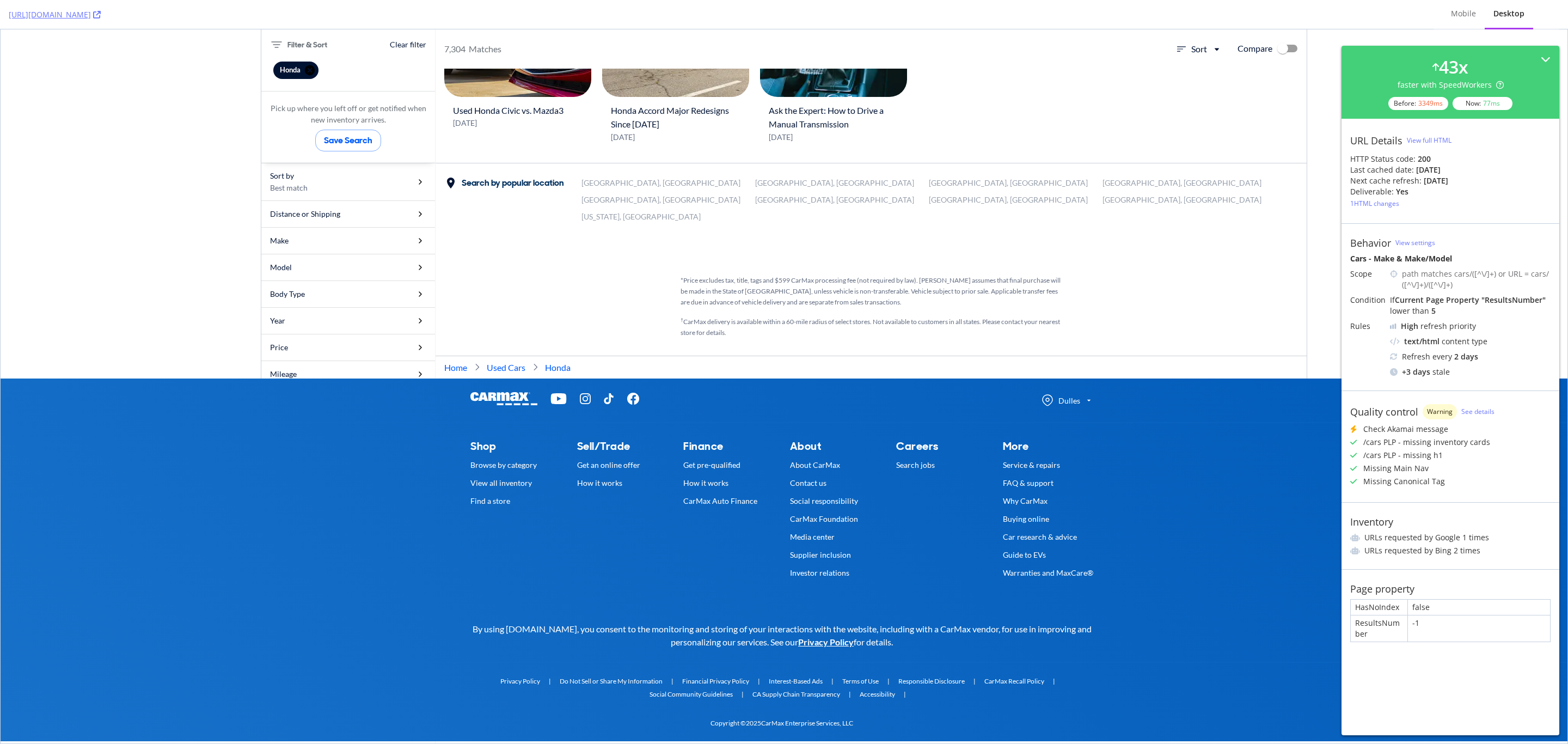
scroll to position [11254, 0]
drag, startPoint x: 1207, startPoint y: 0, endPoint x: 778, endPoint y: 5, distance: 429.0
click at [778, 5] on div "[URL][DOMAIN_NAME]" at bounding box center [717, 14] width 1416 height 29
click at [1393, 9] on div "Mobile" at bounding box center [1464, 13] width 25 height 11
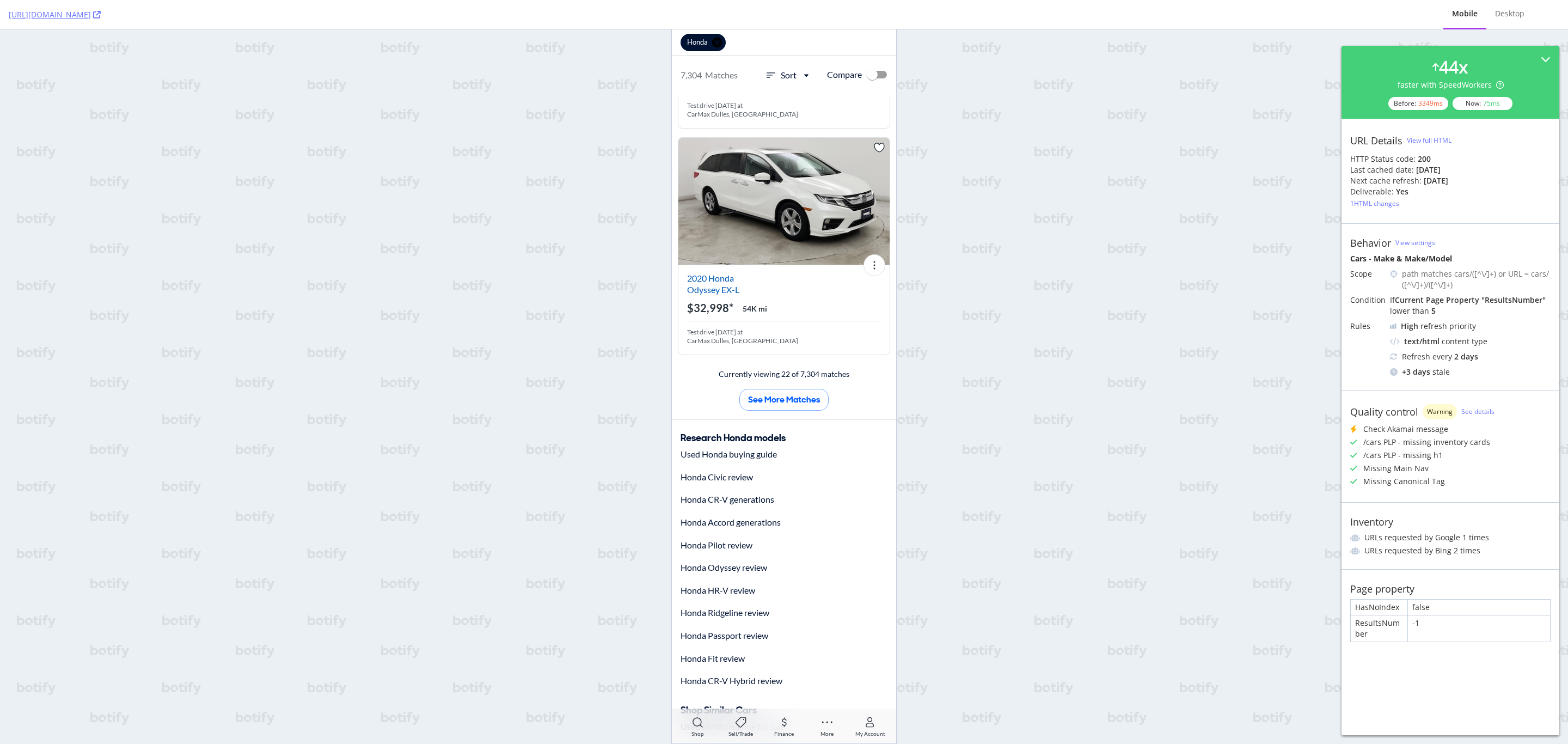
scroll to position [5554, 0]
